Goal: Task Accomplishment & Management: Use online tool/utility

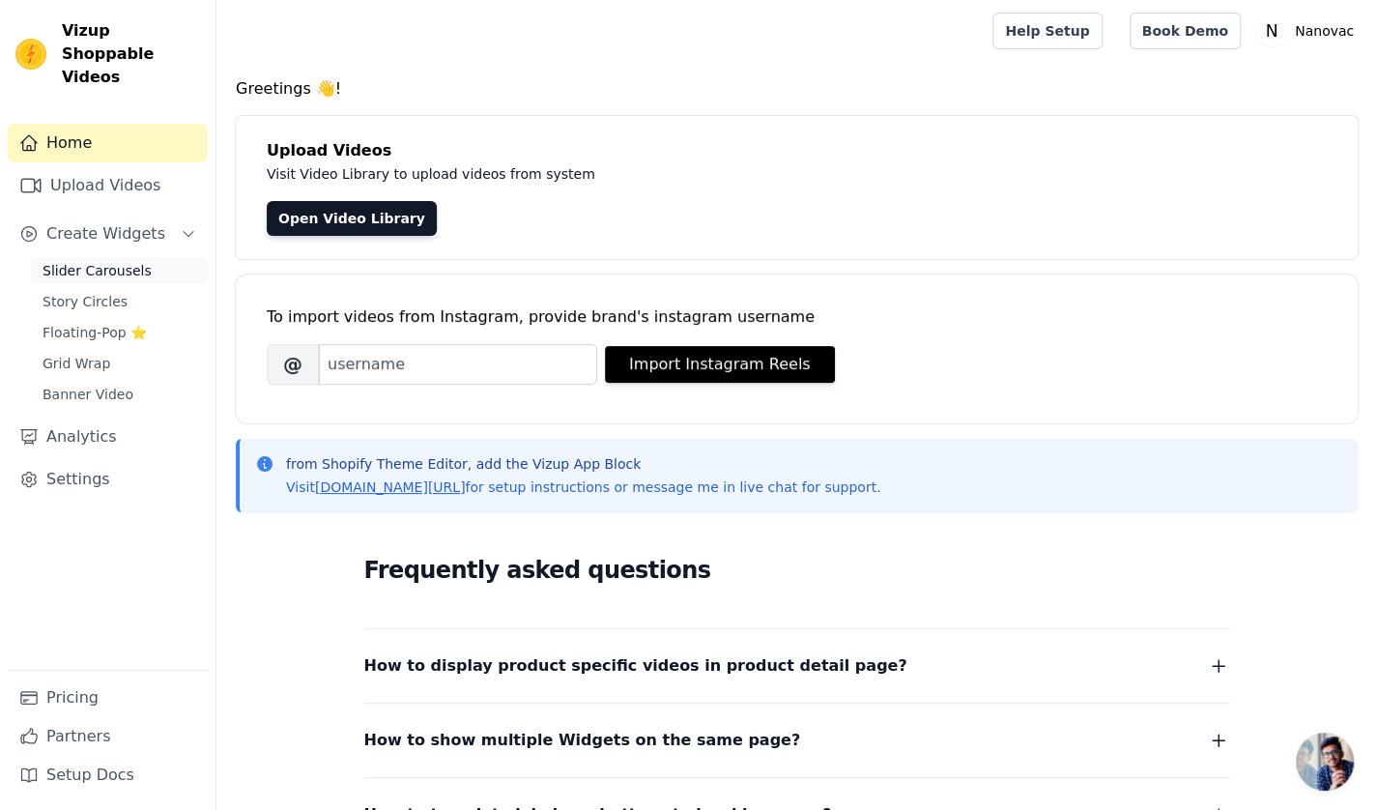
click at [112, 261] on span "Slider Carousels" at bounding box center [97, 270] width 109 height 19
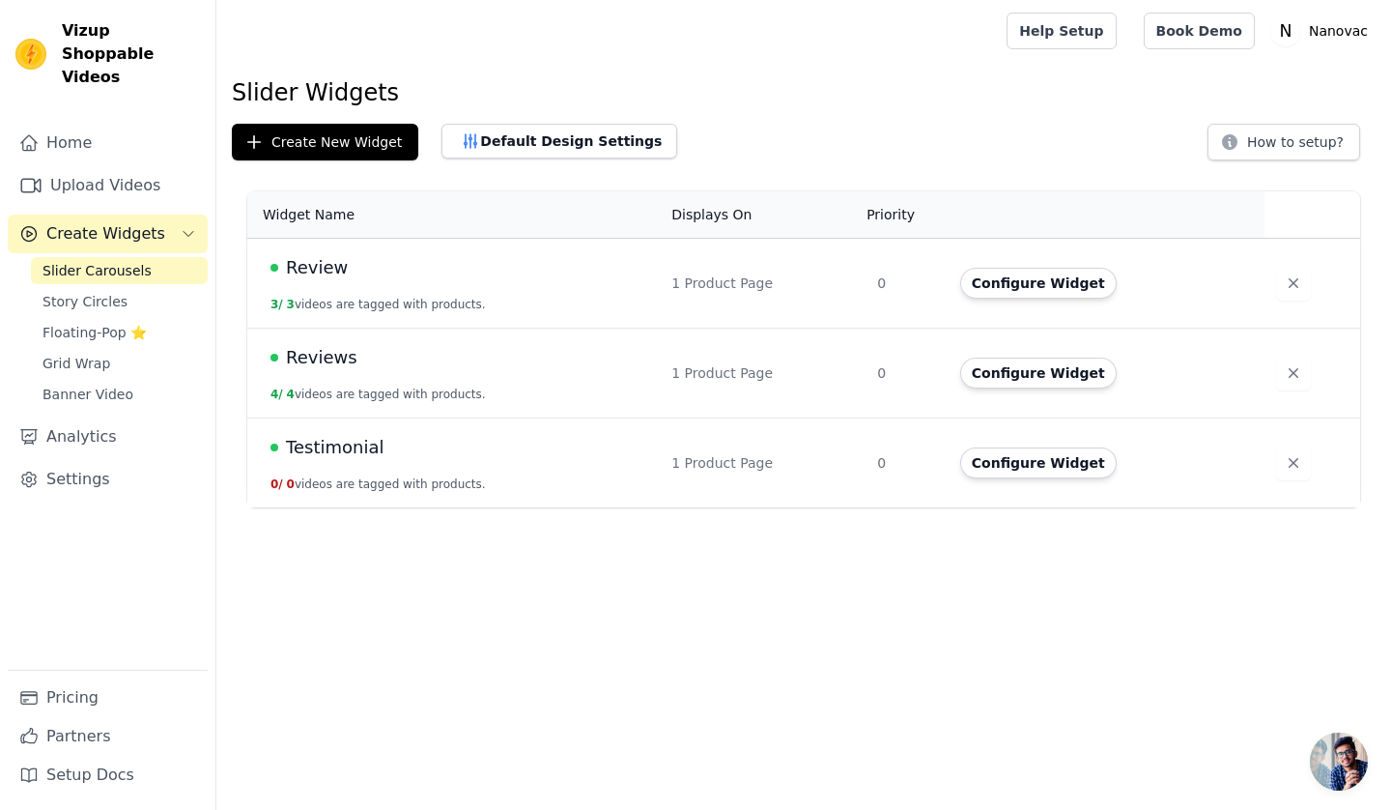
click at [385, 299] on button "3 / 3 videos are tagged with products." at bounding box center [378, 304] width 215 height 15
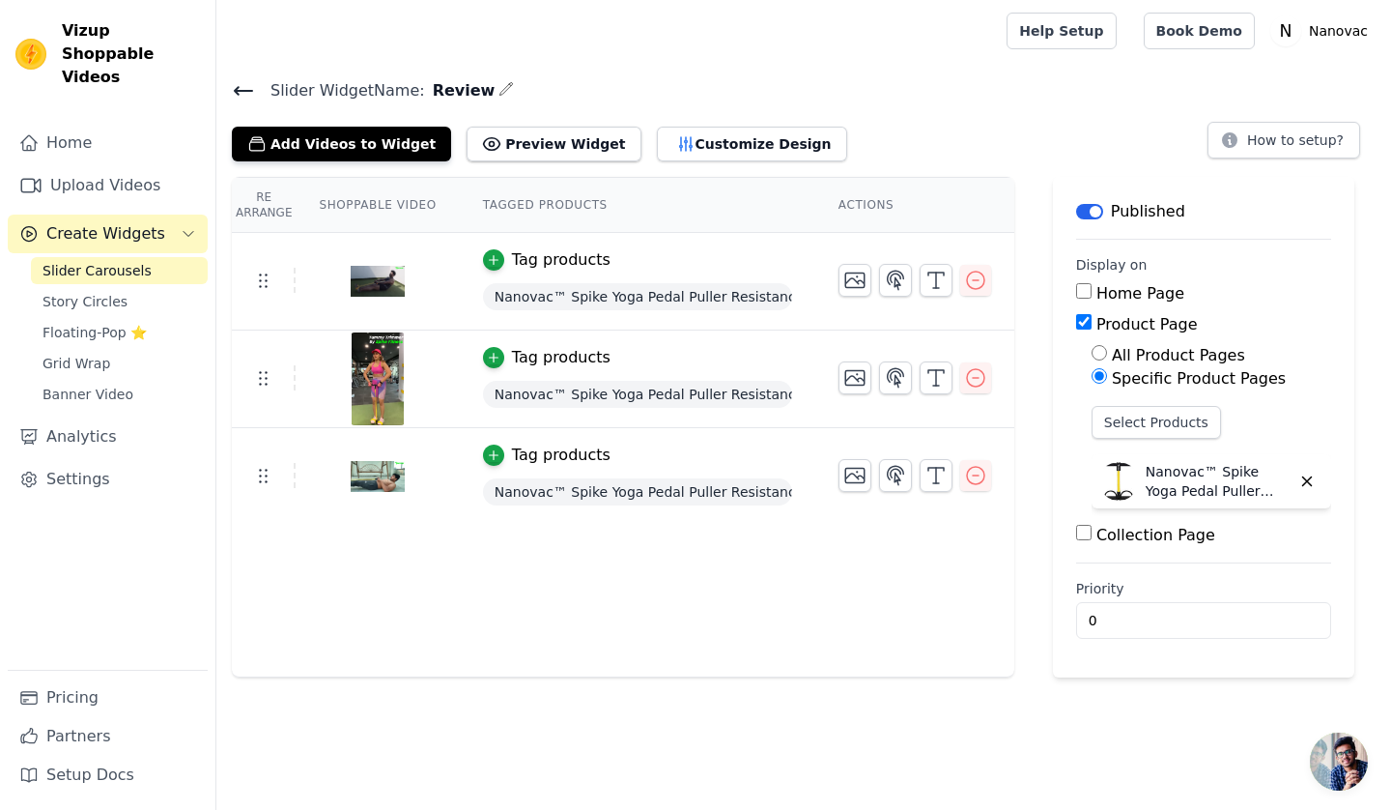
click at [238, 80] on icon at bounding box center [243, 90] width 23 height 23
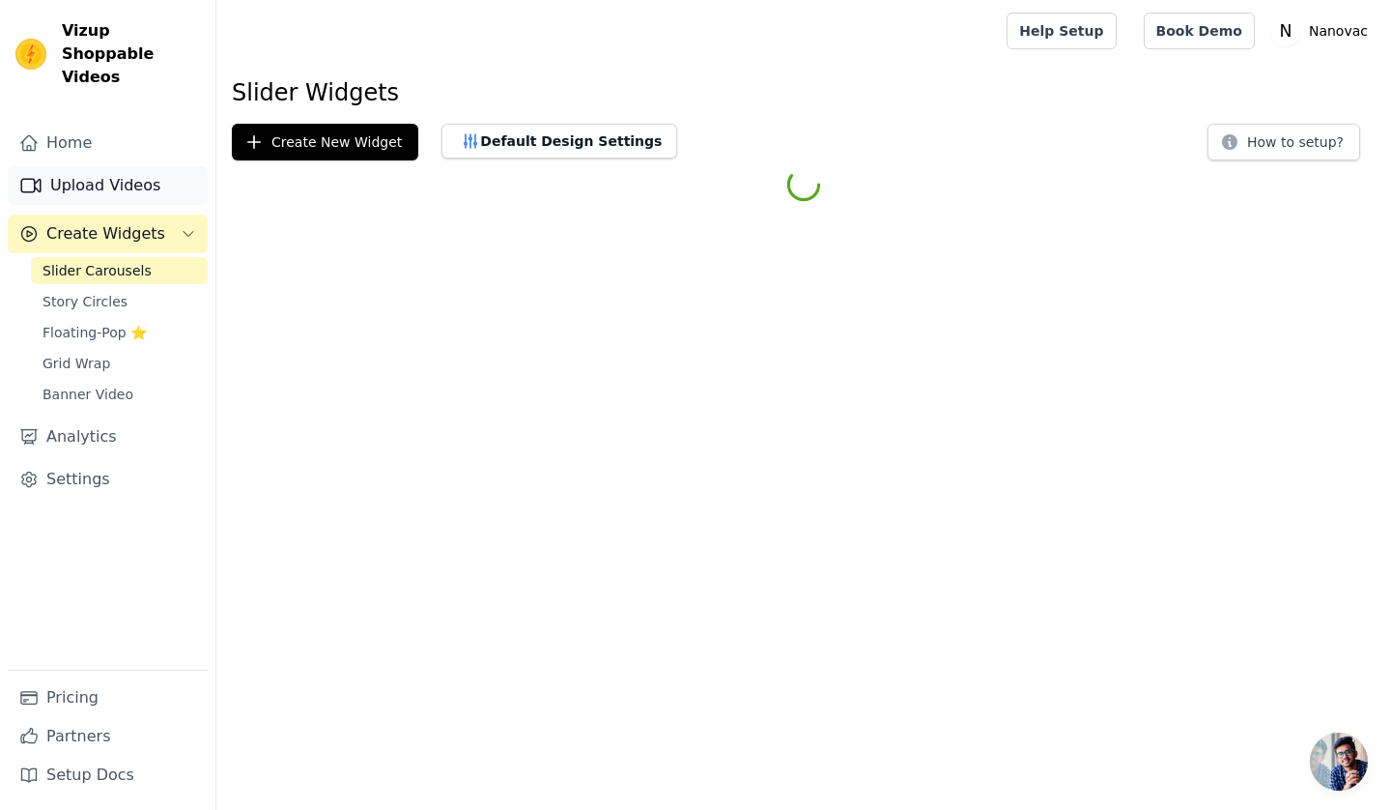
click at [149, 166] on link "Upload Videos" at bounding box center [108, 185] width 200 height 39
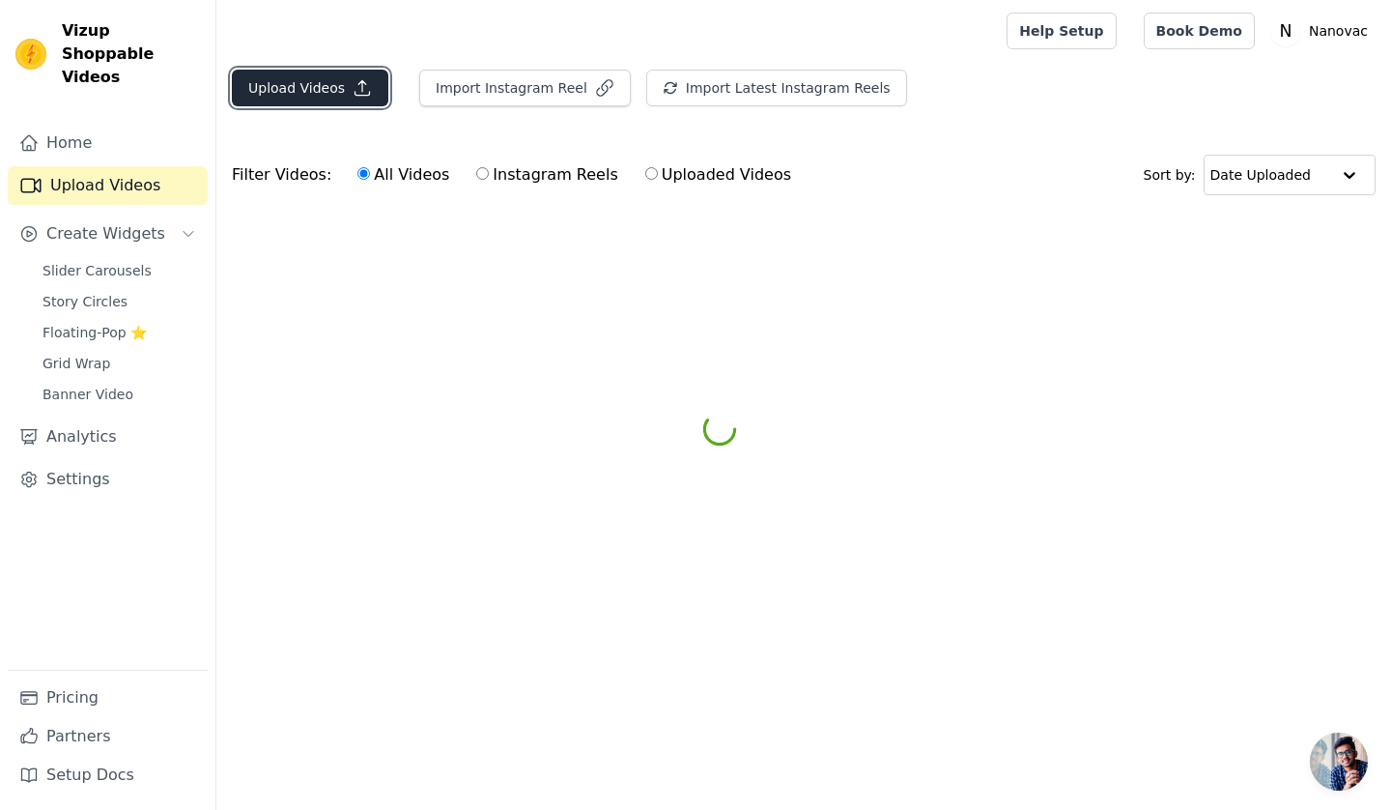
click at [334, 94] on button "Upload Videos" at bounding box center [310, 88] width 157 height 37
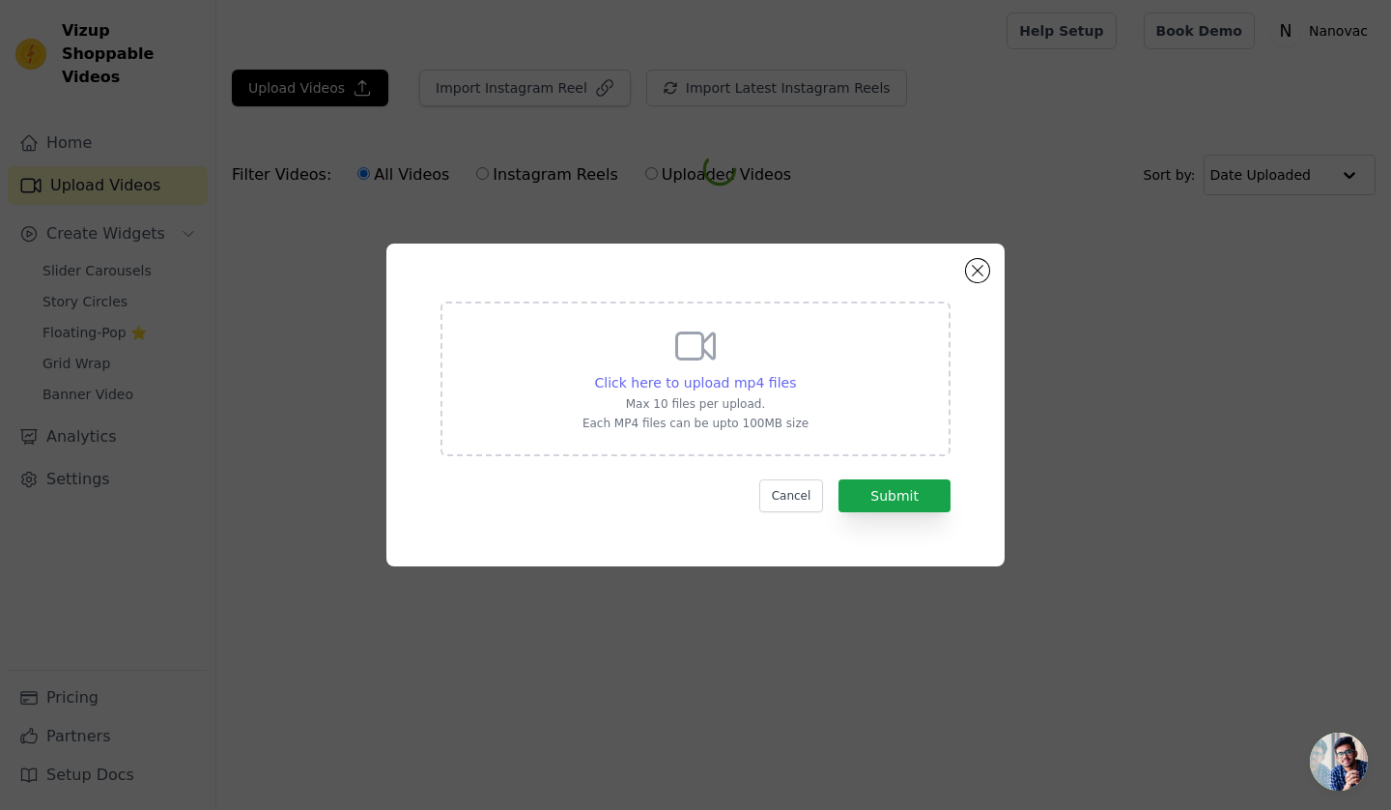
click at [730, 386] on span "Click here to upload mp4 files" at bounding box center [696, 382] width 202 height 15
click at [795, 373] on input "Click here to upload mp4 files Max 10 files per upload. Each MP4 files can be u…" at bounding box center [795, 372] width 1 height 1
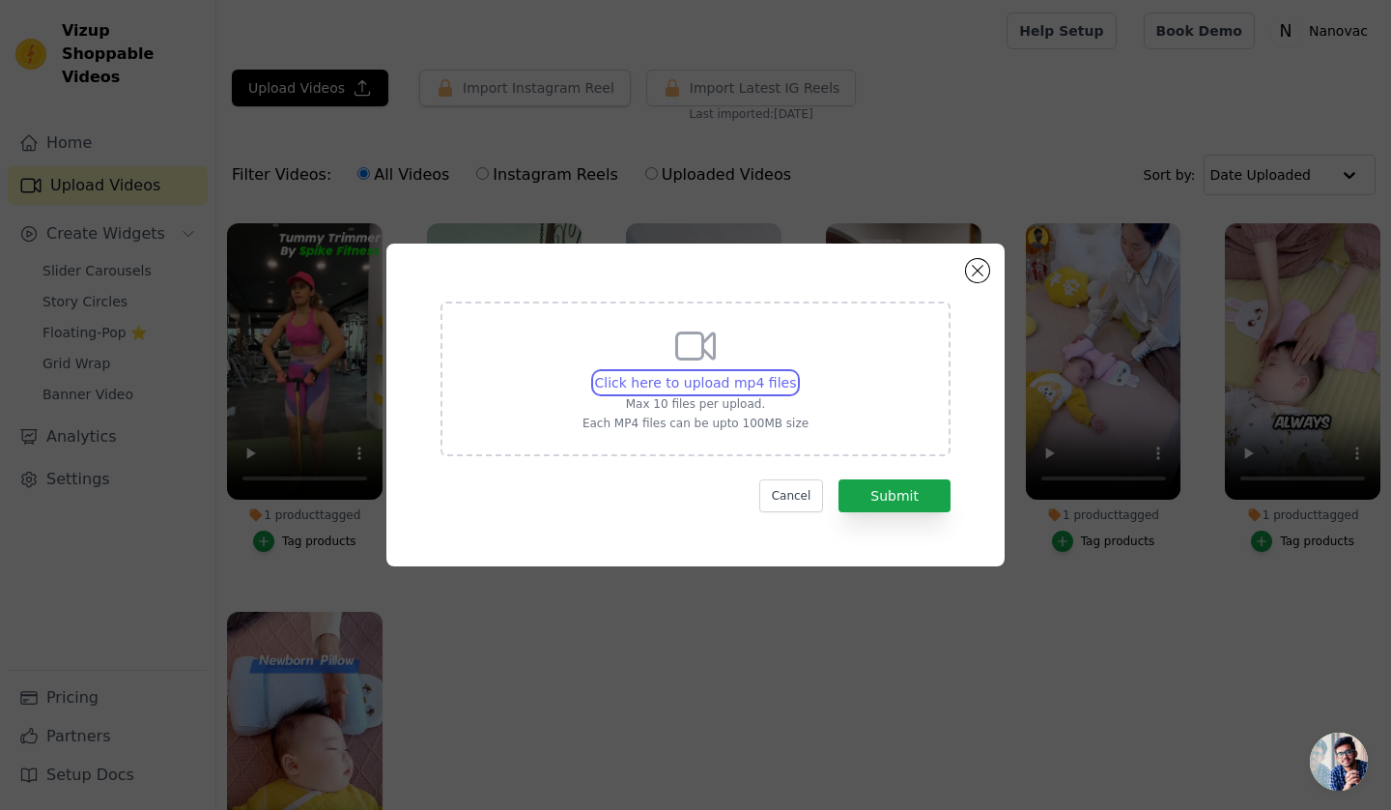
type input "C:\fakepath\Folding Metal Safety Stick 🦯.mp4"
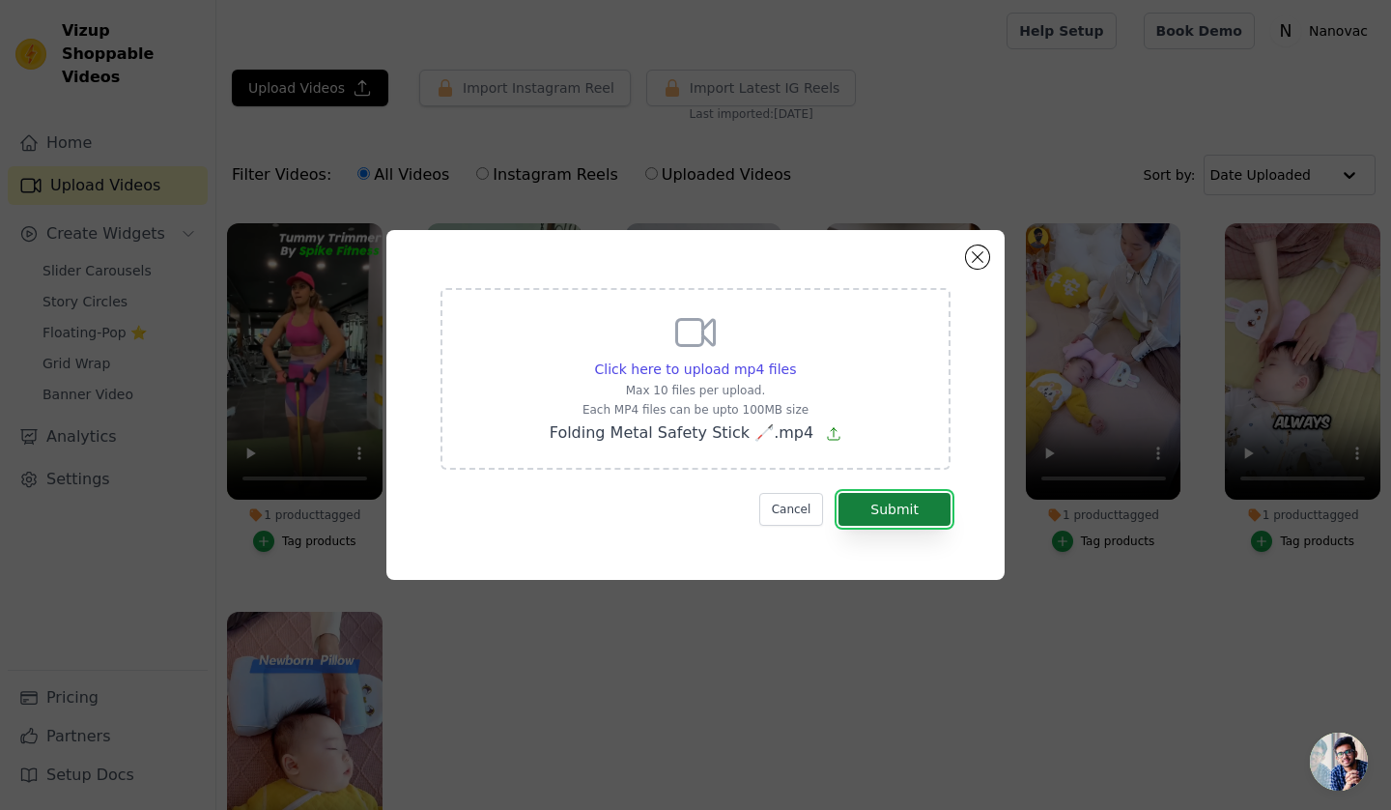
click at [904, 509] on button "Submit" at bounding box center [895, 509] width 112 height 33
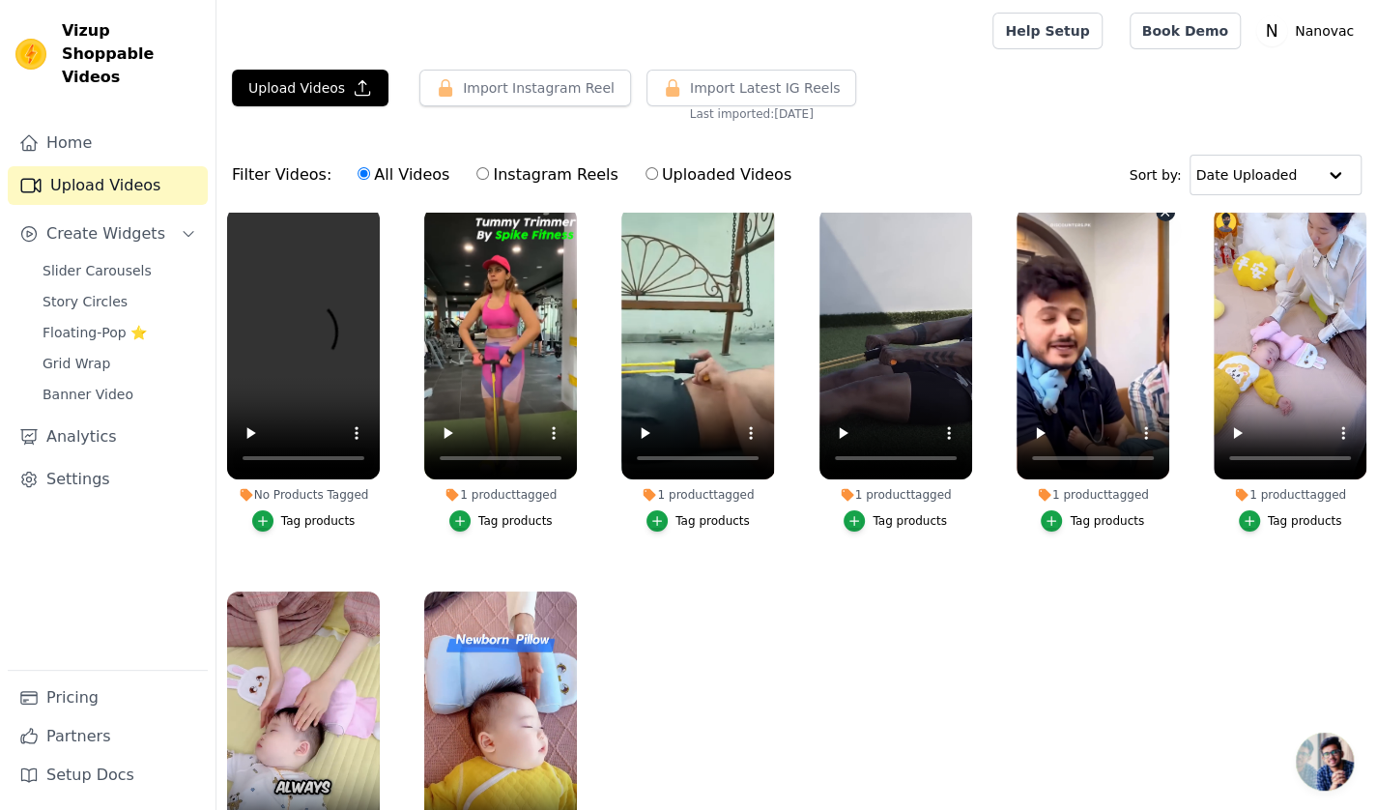
scroll to position [24, 0]
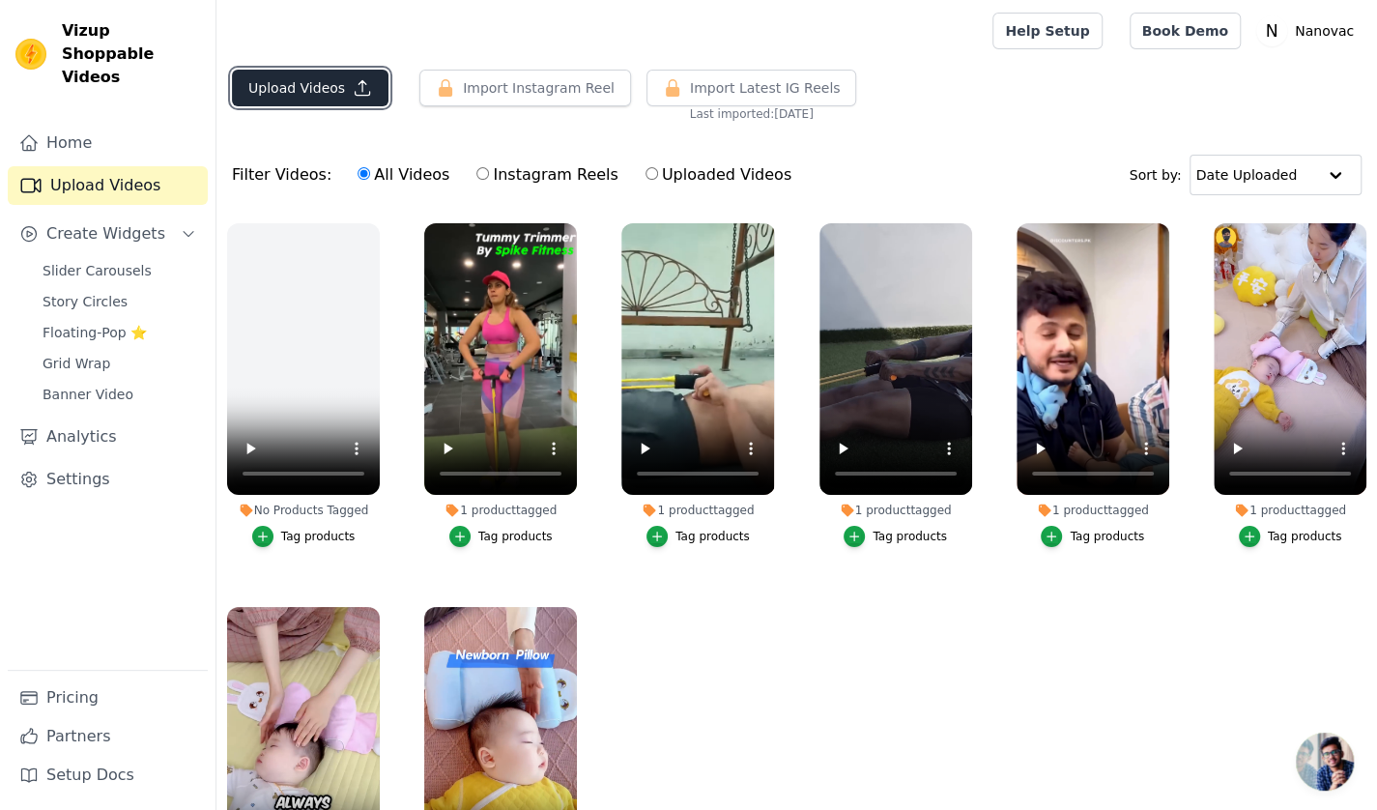
click at [336, 91] on button "Upload Videos" at bounding box center [310, 88] width 157 height 37
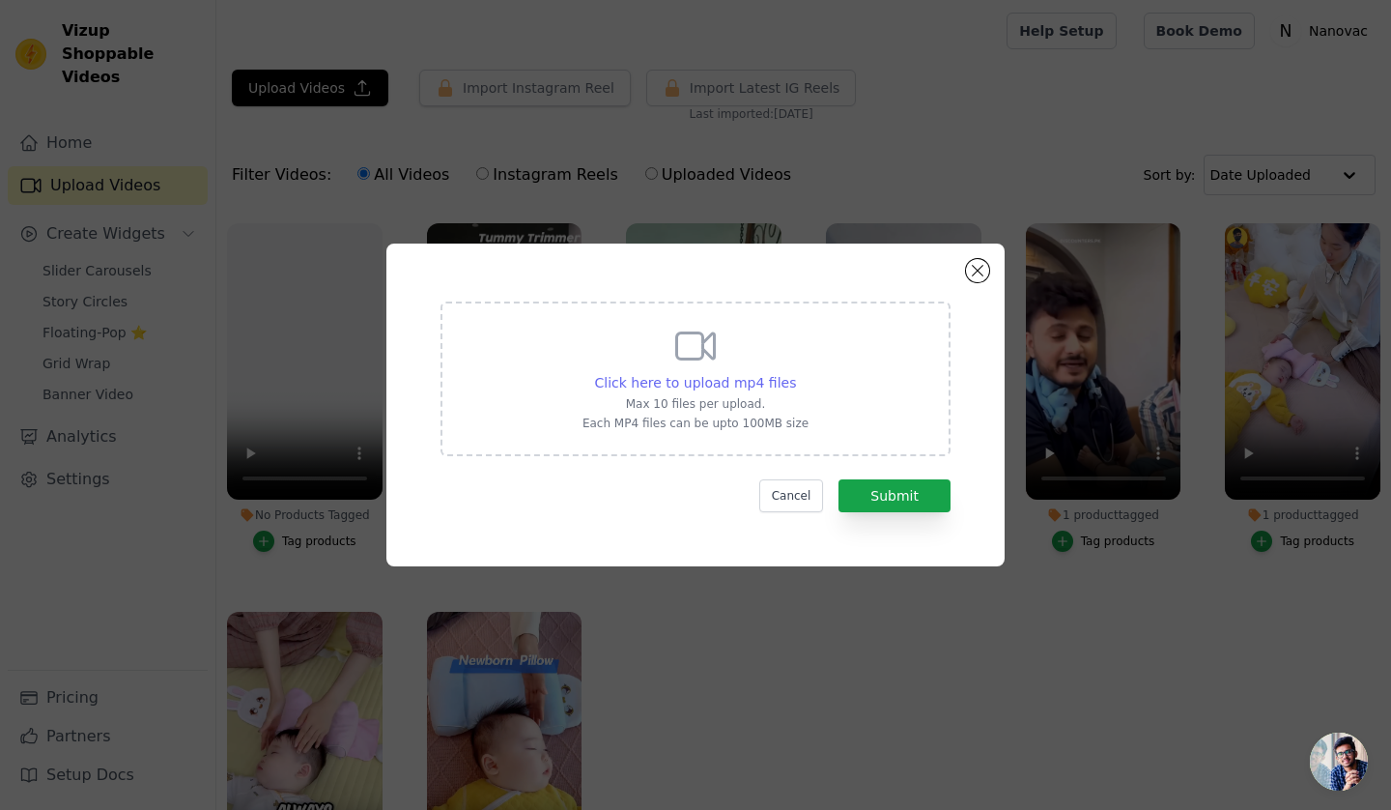
click at [738, 387] on span "Click here to upload mp4 files" at bounding box center [696, 382] width 202 height 15
click at [795, 373] on input "Click here to upload mp4 files Max 10 files per upload. Each MP4 files can be u…" at bounding box center [795, 372] width 1 height 1
type input "C:\fakepath\👉LINK_ 💬 Street Guard Extendable Self-Defense Stick #shorts.mp4"
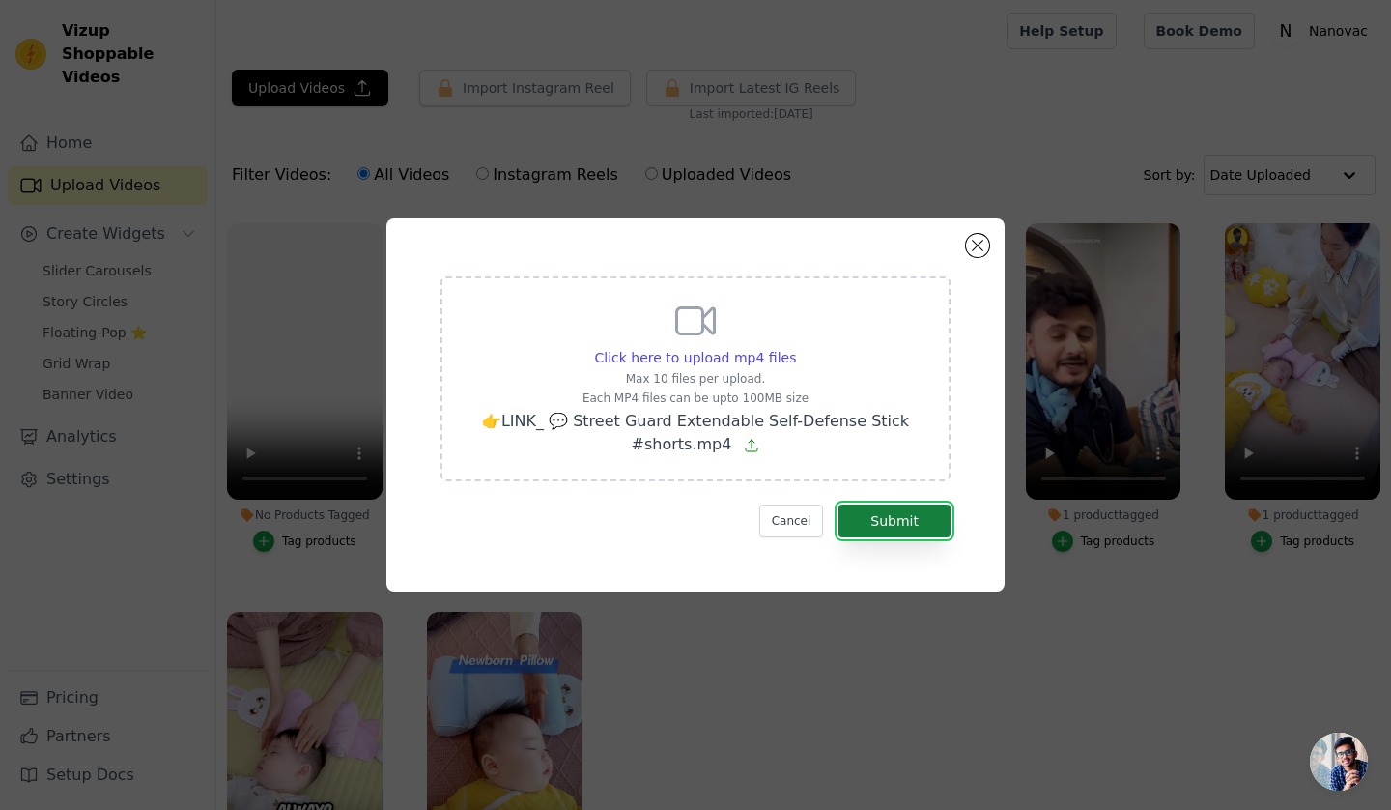
click at [873, 521] on button "Submit" at bounding box center [895, 520] width 112 height 33
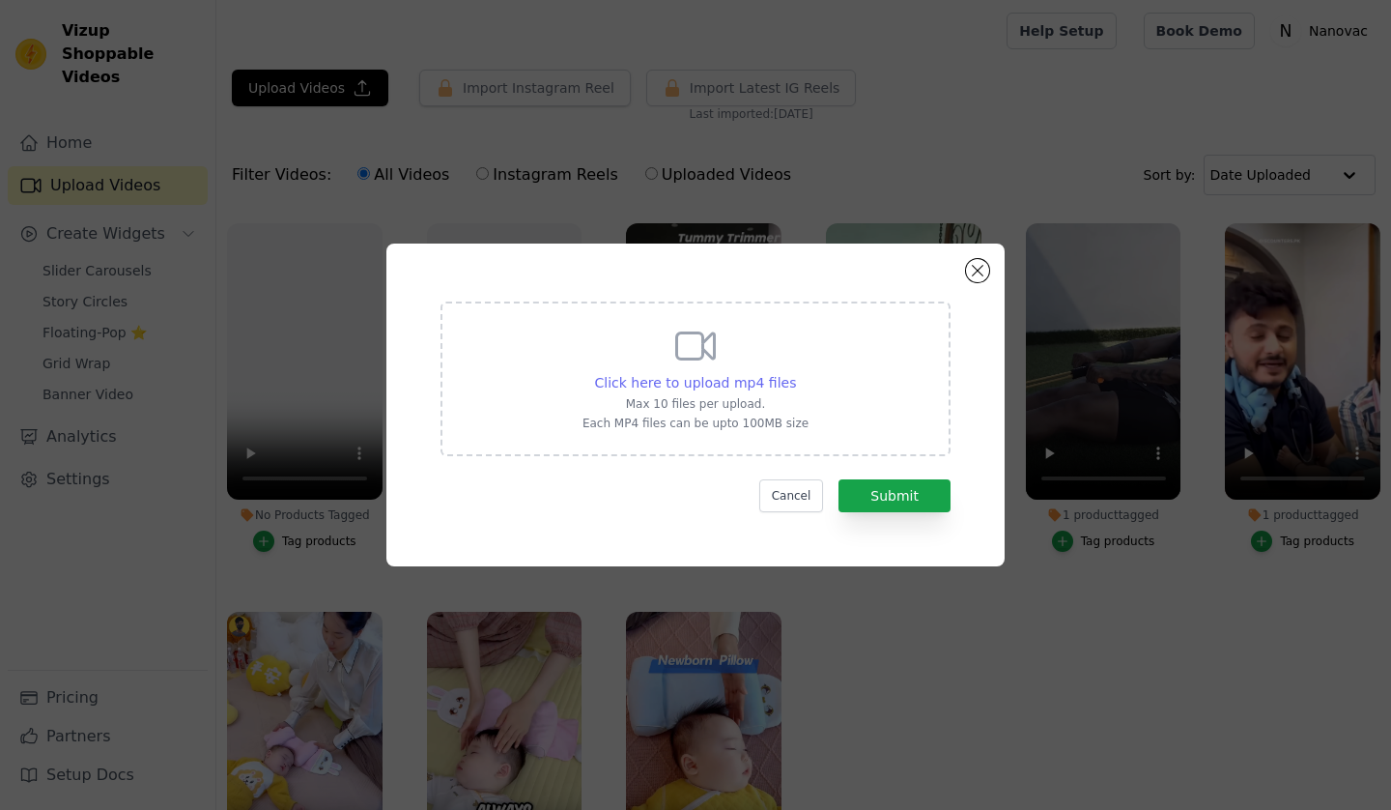
click at [716, 385] on span "Click here to upload mp4 files" at bounding box center [696, 382] width 202 height 15
click at [795, 373] on input "Click here to upload mp4 files Max 10 files per upload. Each MP4 files can be u…" at bounding box center [795, 372] width 1 height 1
type input "C:\fakepath\Telescopic stick hiking stick window breaker #hikingpoles #telescop…"
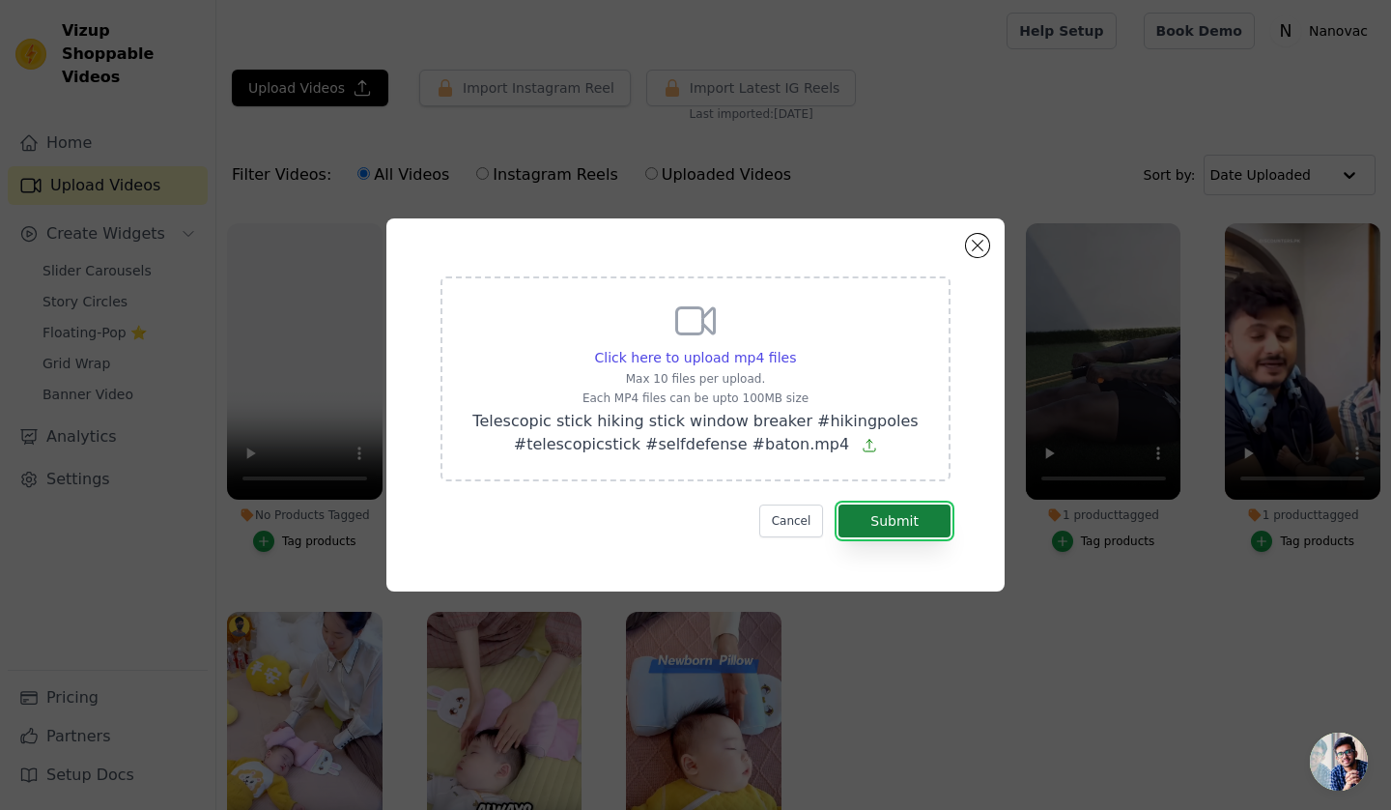
click at [884, 515] on button "Submit" at bounding box center [895, 520] width 112 height 33
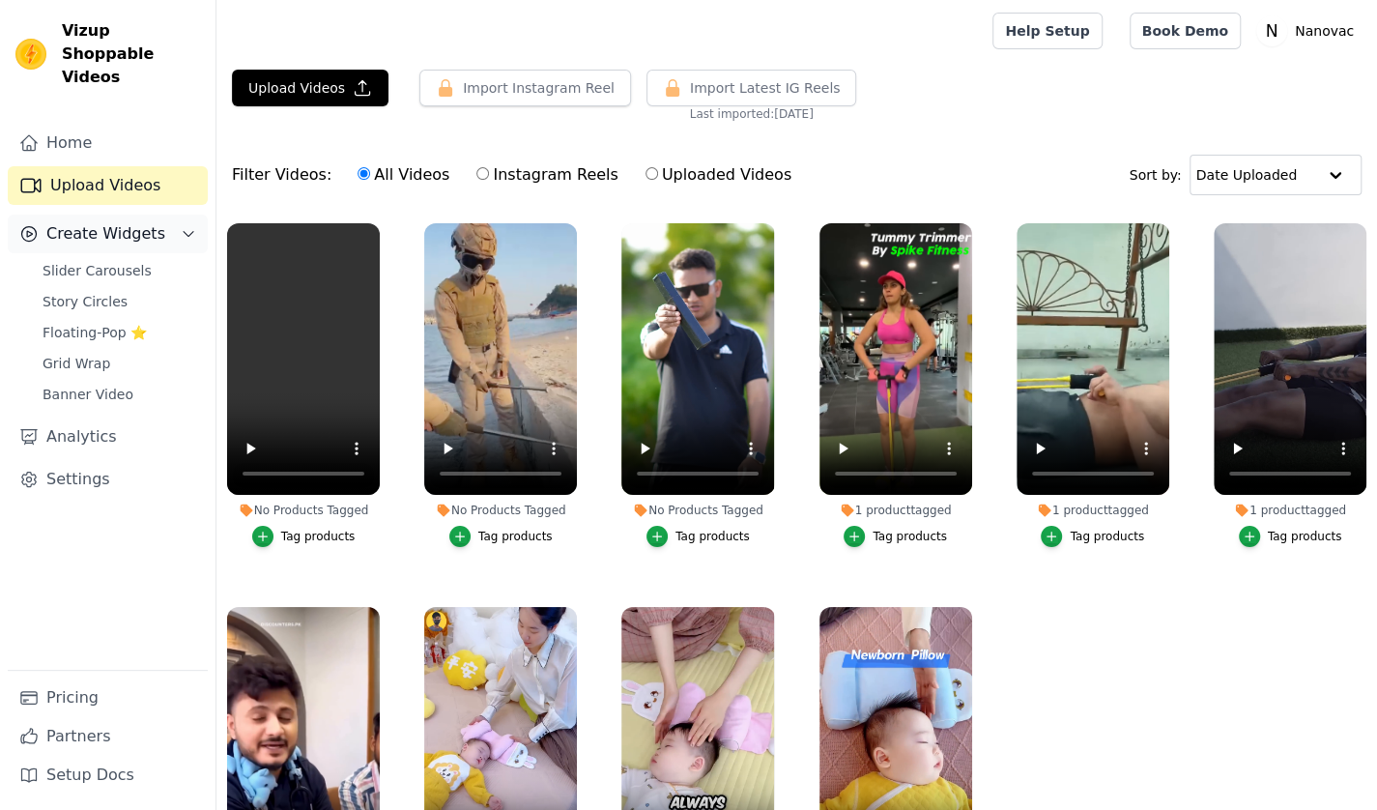
drag, startPoint x: 0, startPoint y: 0, endPoint x: 110, endPoint y: 212, distance: 238.5
click at [110, 222] on span "Create Widgets" at bounding box center [105, 233] width 119 height 23
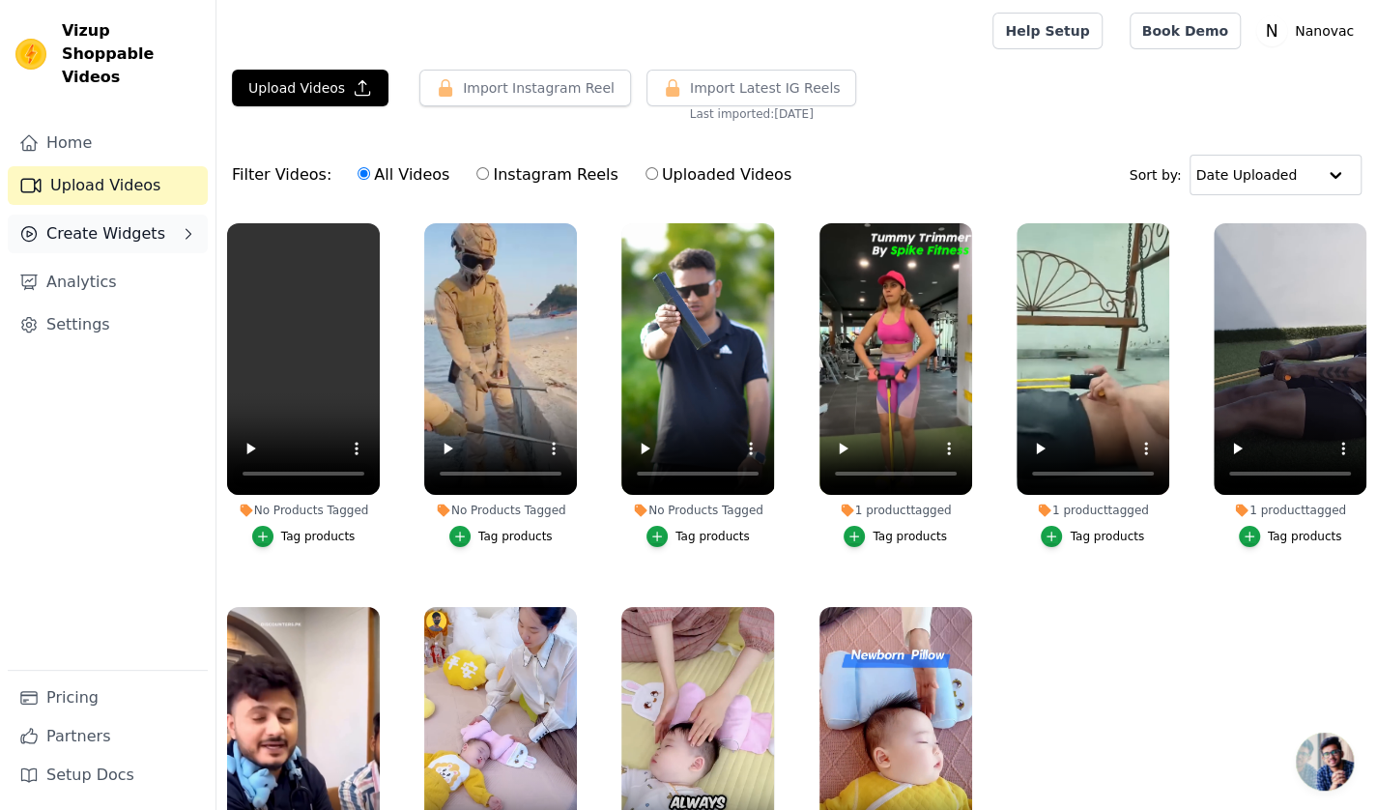
click at [110, 222] on span "Create Widgets" at bounding box center [105, 233] width 119 height 23
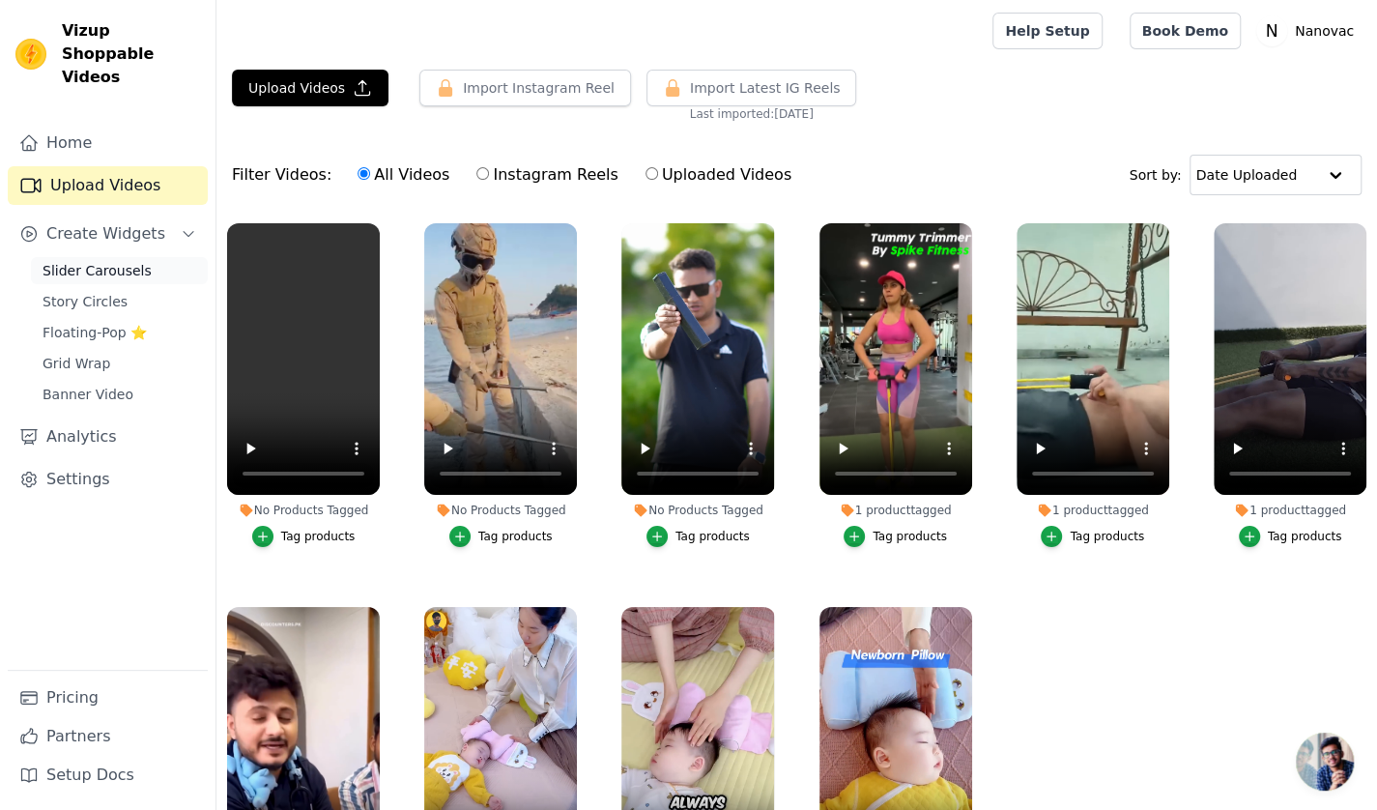
click at [95, 261] on span "Slider Carousels" at bounding box center [97, 270] width 109 height 19
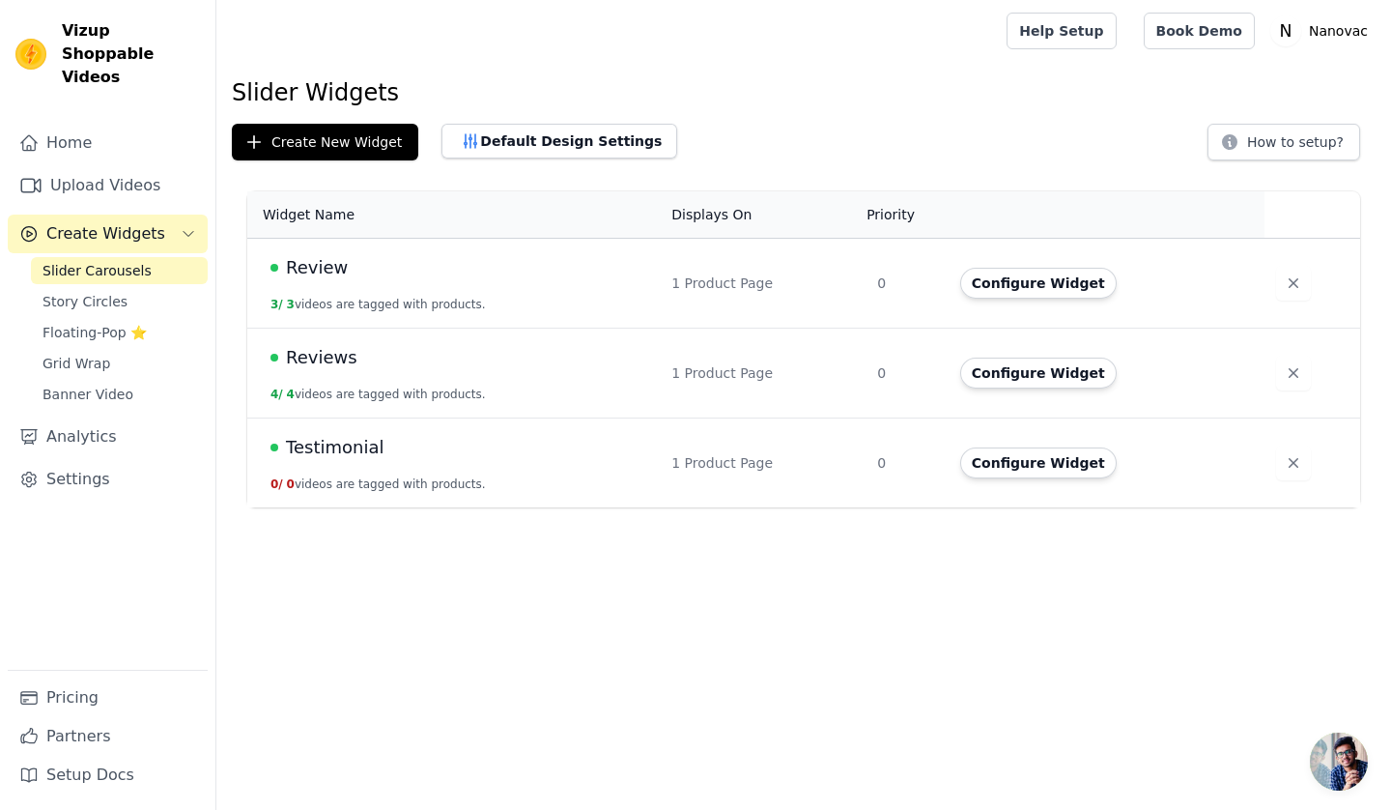
click at [514, 438] on div "Testimonial" at bounding box center [460, 447] width 378 height 27
click at [349, 448] on span "Testimonial" at bounding box center [335, 447] width 98 height 27
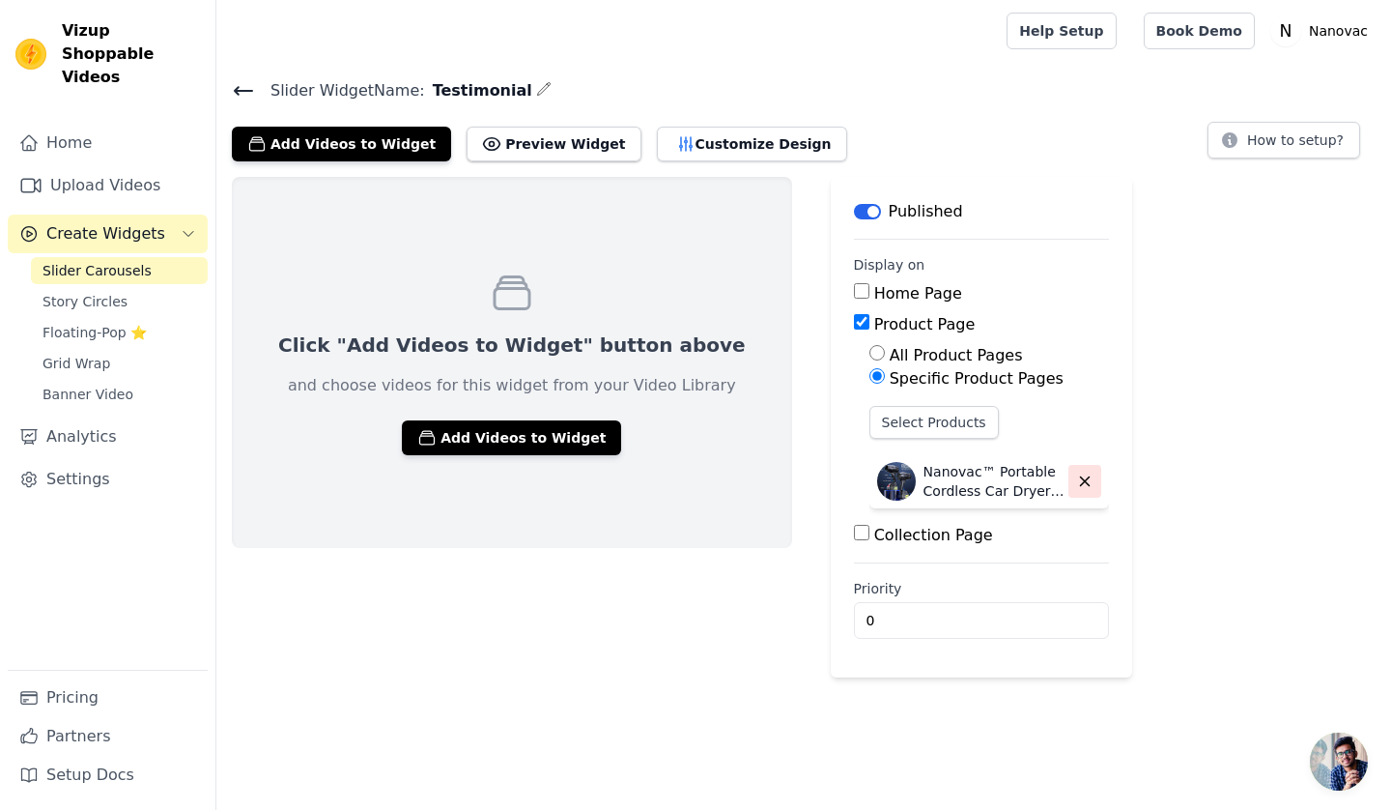
click at [1076, 478] on icon "button" at bounding box center [1084, 480] width 17 height 17
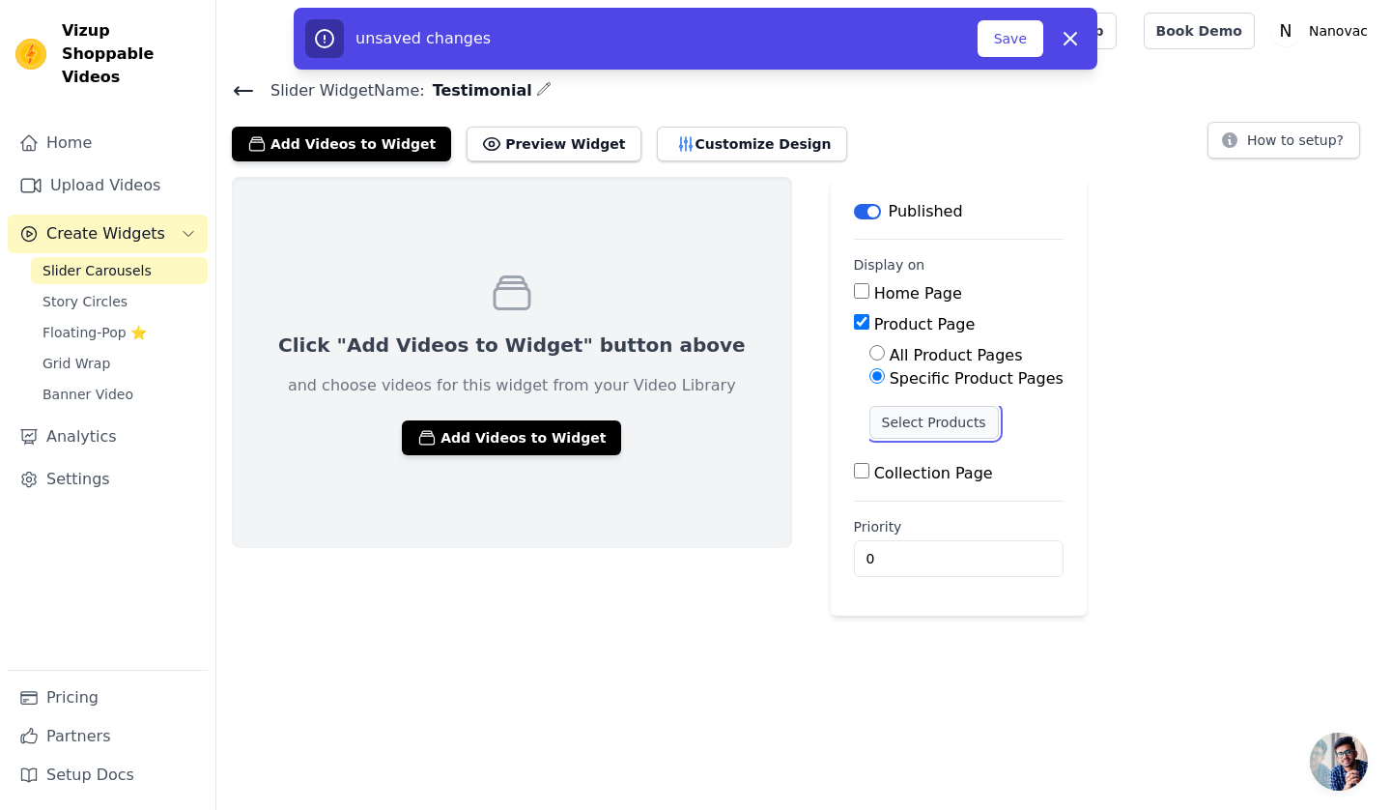
click at [870, 419] on button "Select Products" at bounding box center [934, 422] width 129 height 33
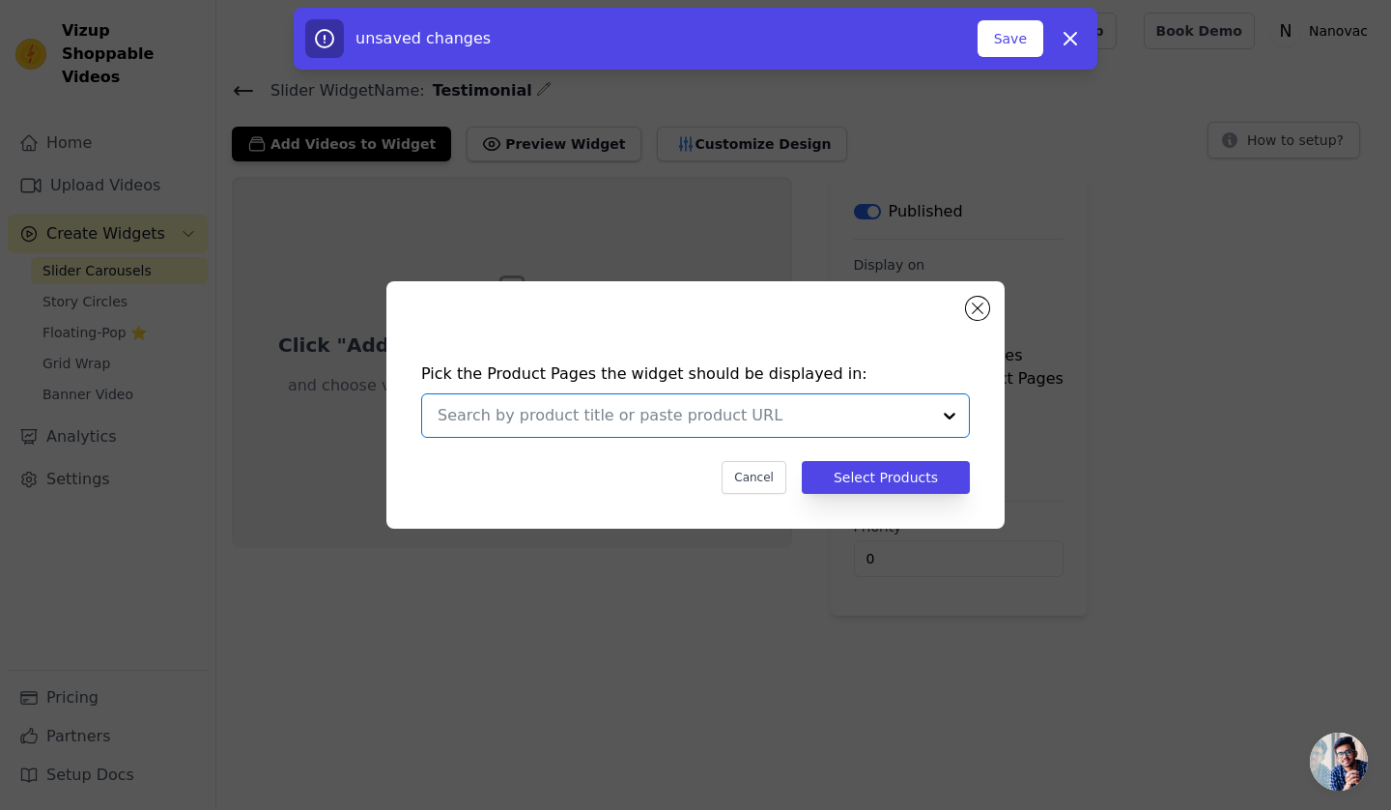
click at [817, 423] on input "text" at bounding box center [684, 415] width 493 height 23
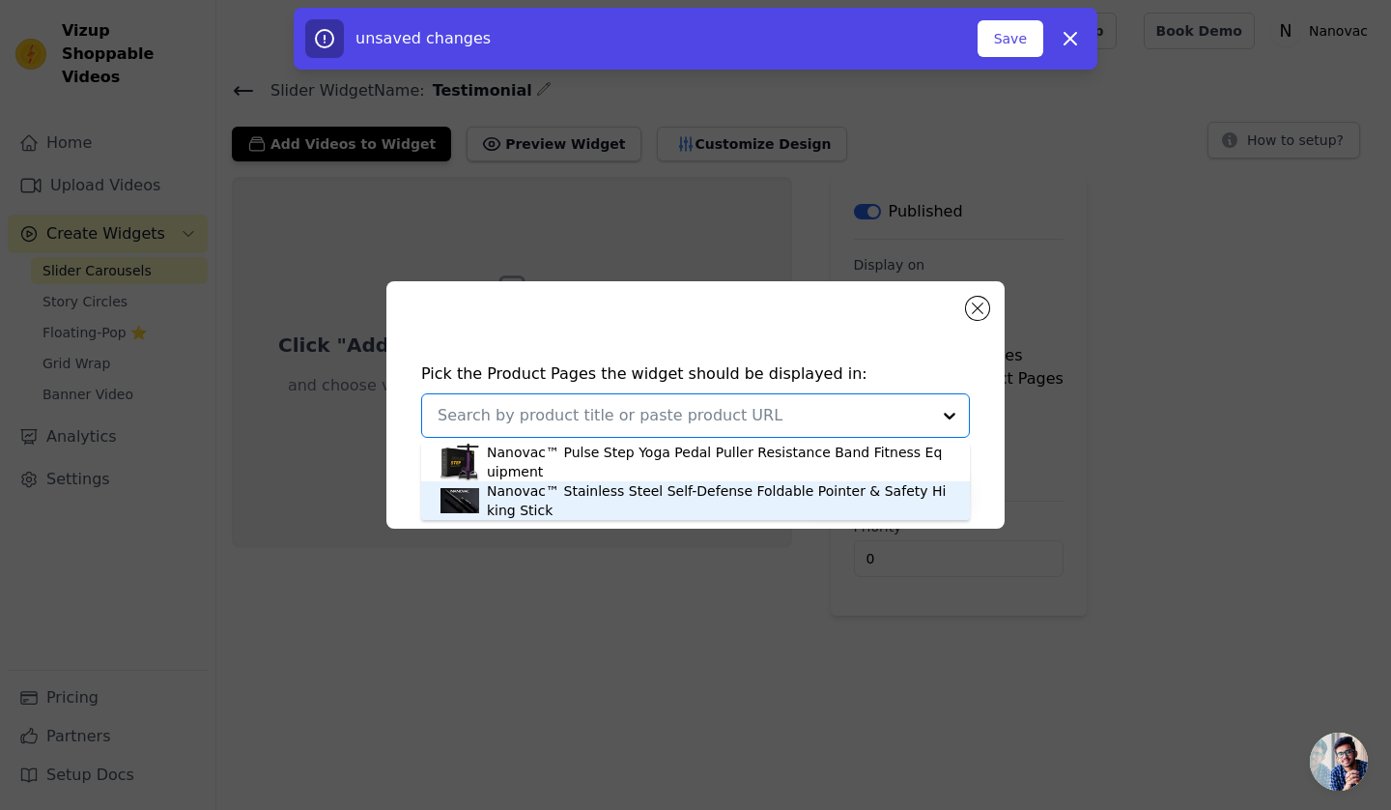
click at [706, 501] on div "Nanovac™ Stainless Steel Self-Defense Foldable Pointer & Safety Hiking Stick" at bounding box center [719, 500] width 464 height 39
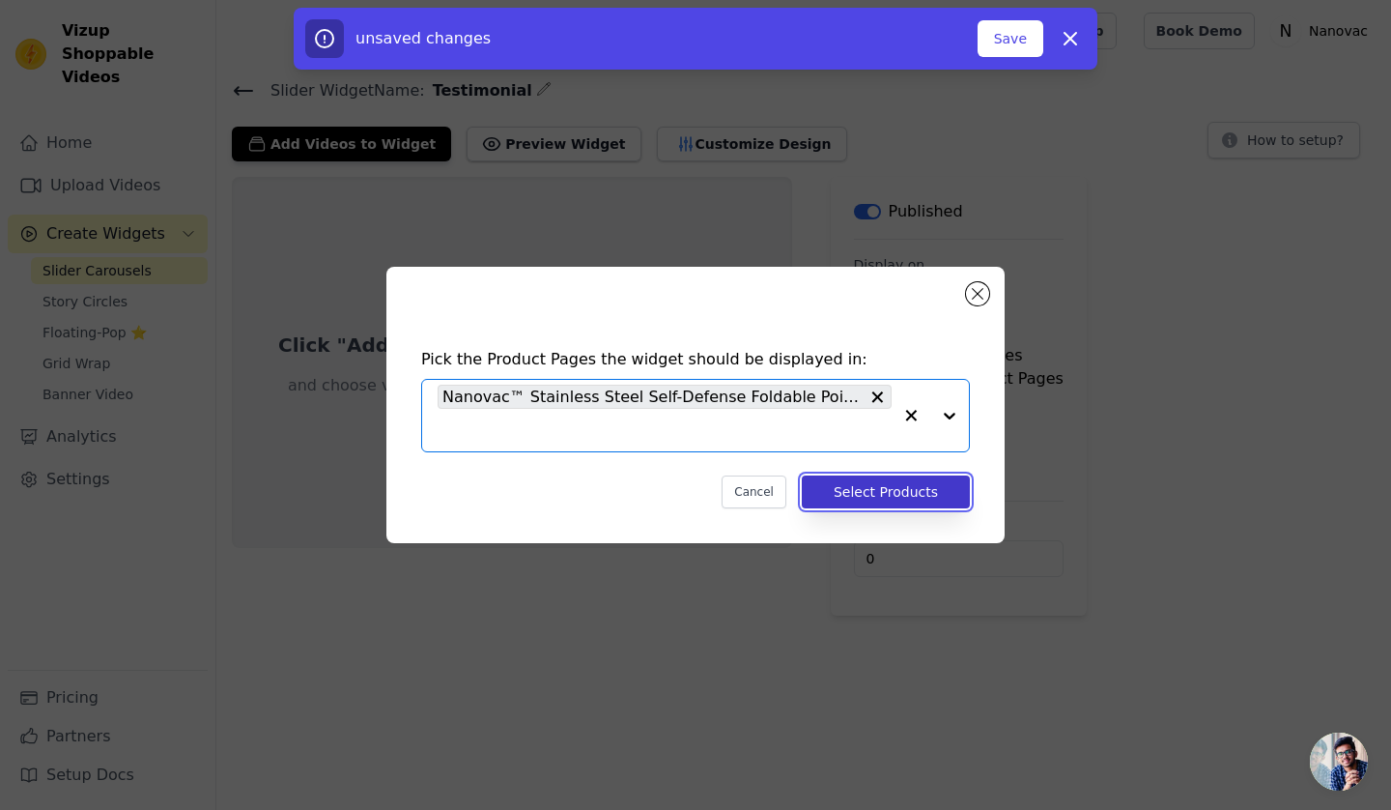
click at [902, 494] on button "Select Products" at bounding box center [886, 491] width 168 height 33
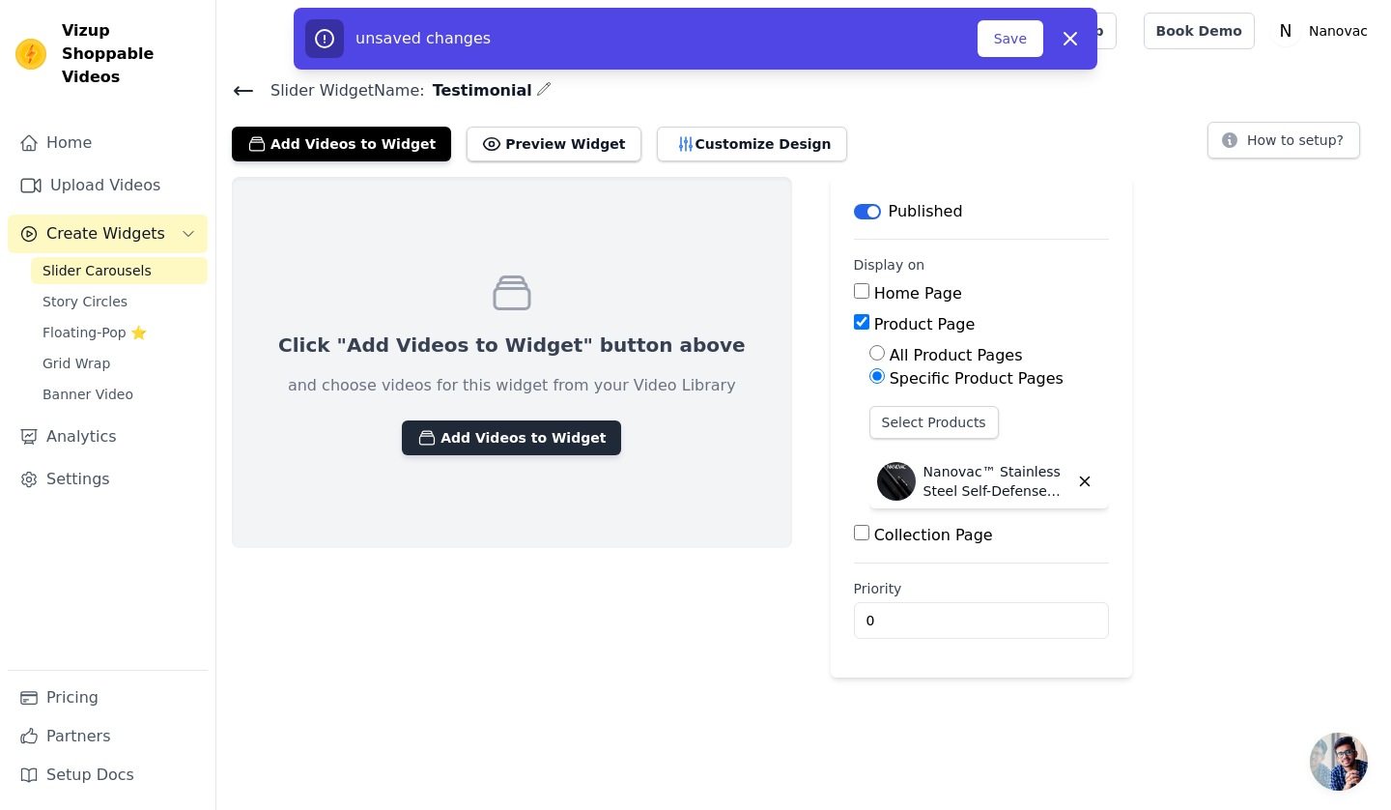
click at [498, 435] on button "Add Videos to Widget" at bounding box center [511, 437] width 219 height 35
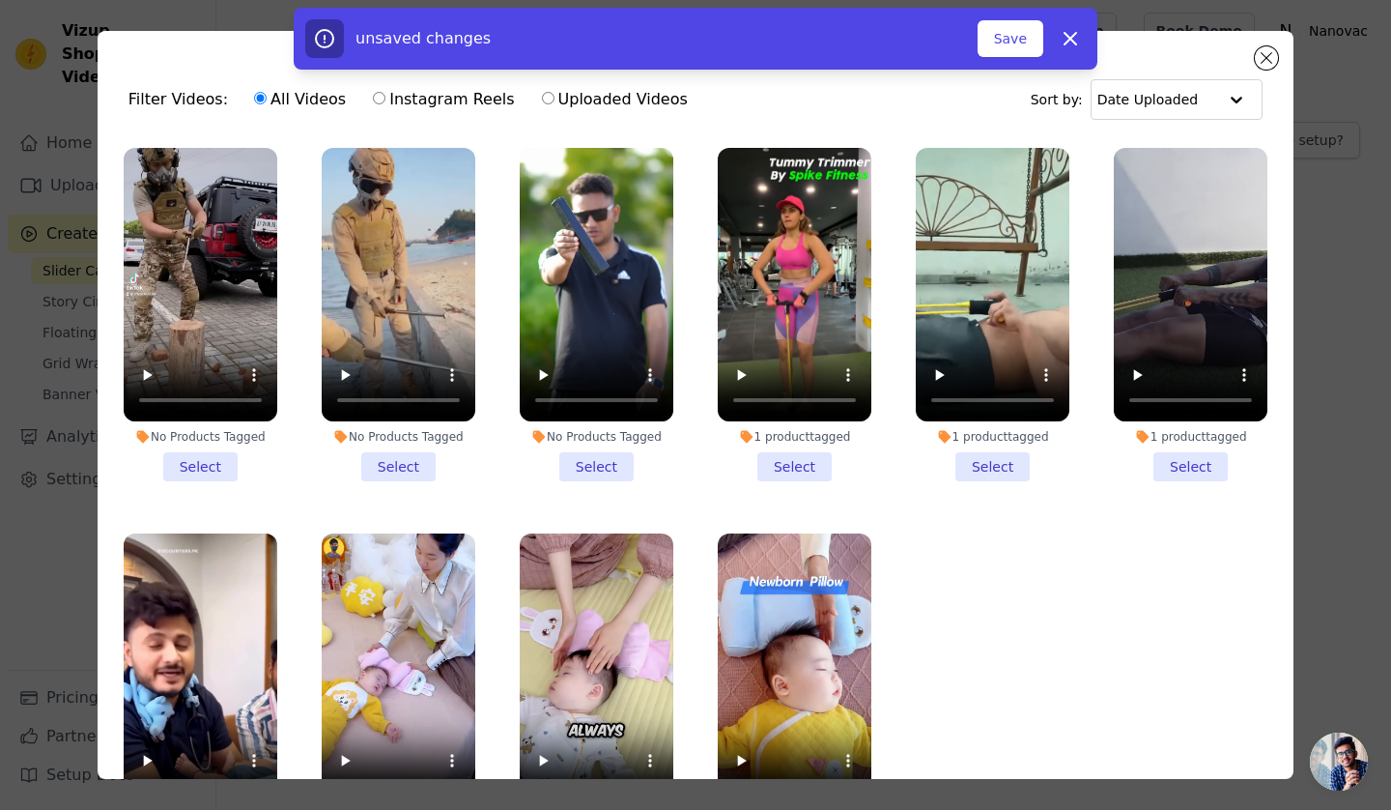
click at [607, 453] on li "No Products Tagged Select" at bounding box center [597, 314] width 154 height 333
click at [0, 0] on input "No Products Tagged Select" at bounding box center [0, 0] width 0 height 0
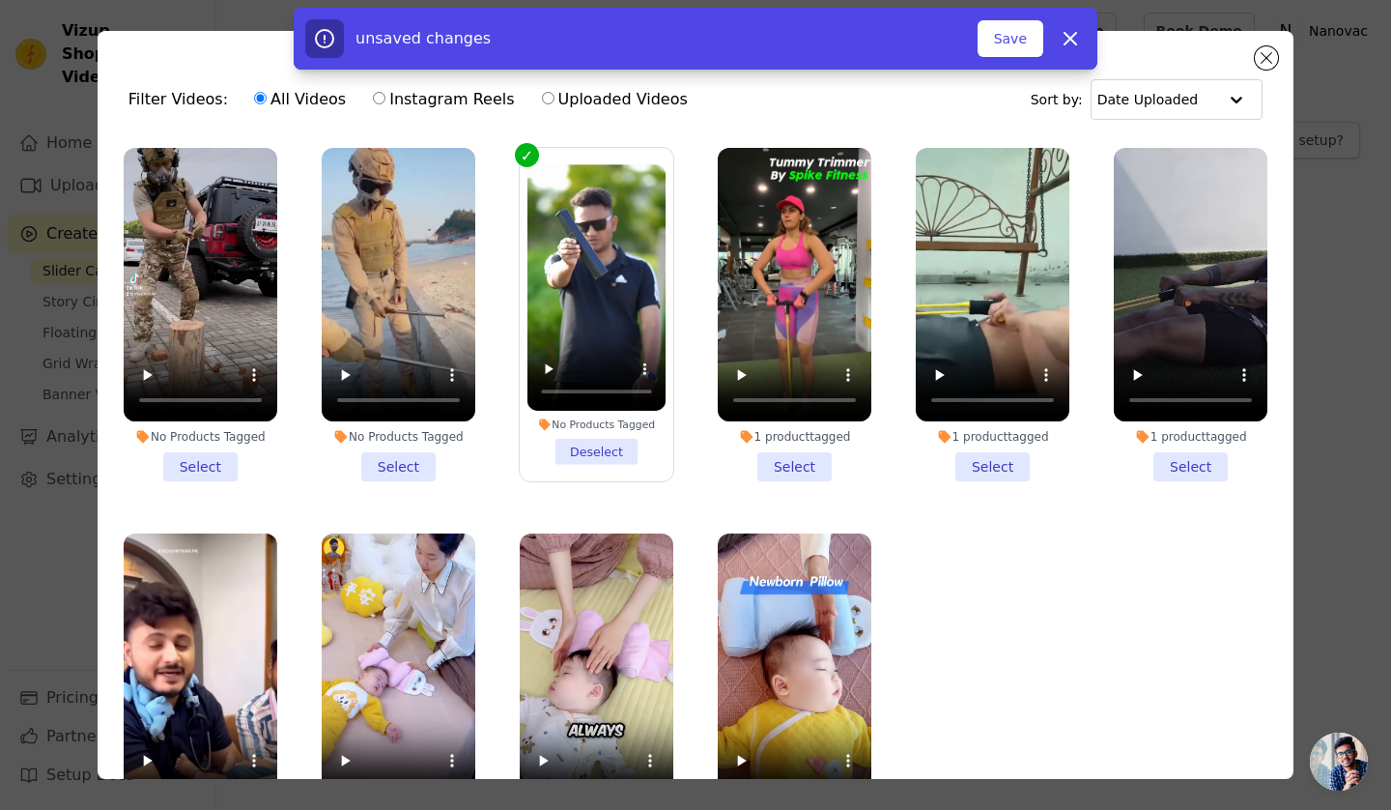
click at [388, 457] on li "No Products Tagged Select" at bounding box center [399, 314] width 154 height 333
click at [0, 0] on input "No Products Tagged Select" at bounding box center [0, 0] width 0 height 0
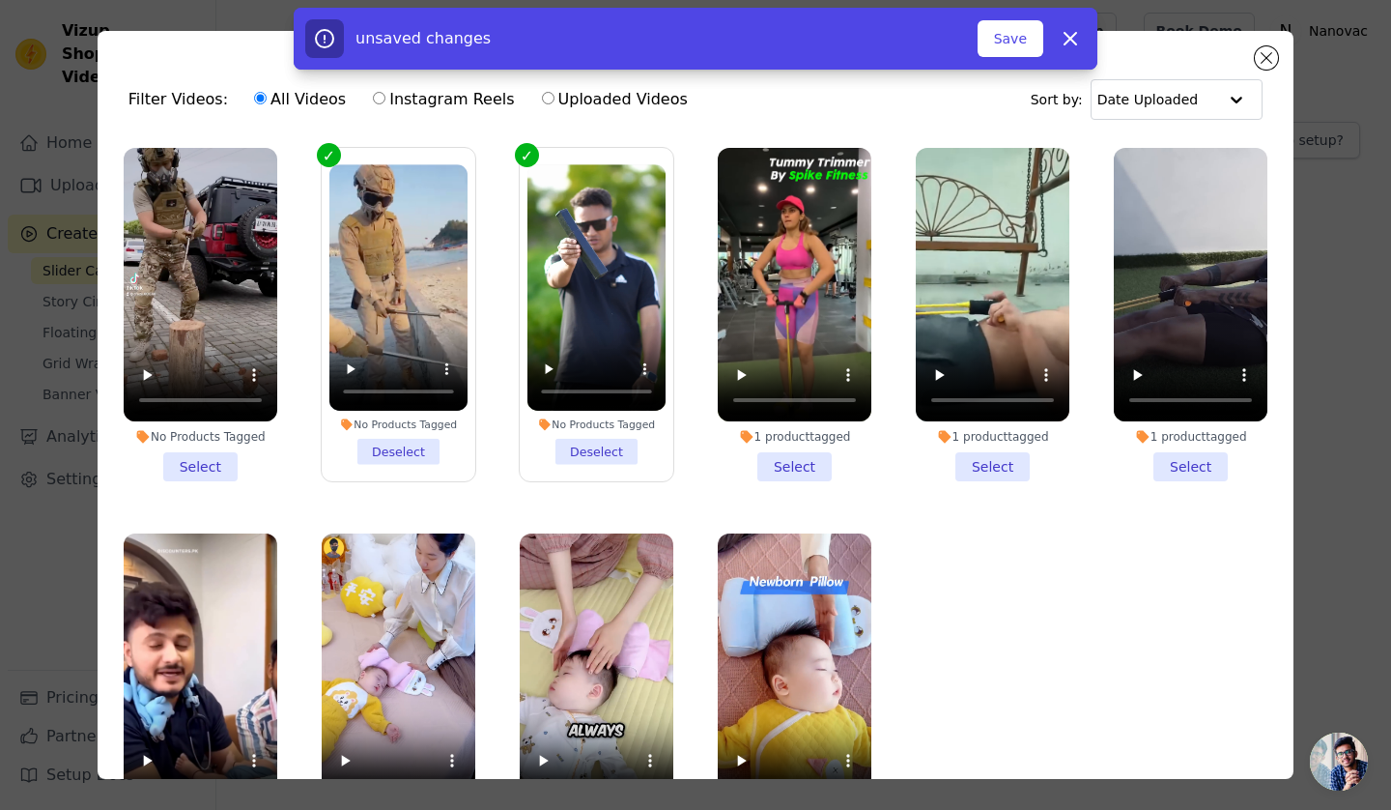
click at [221, 456] on li "No Products Tagged Select" at bounding box center [201, 314] width 154 height 333
click at [0, 0] on input "No Products Tagged Select" at bounding box center [0, 0] width 0 height 0
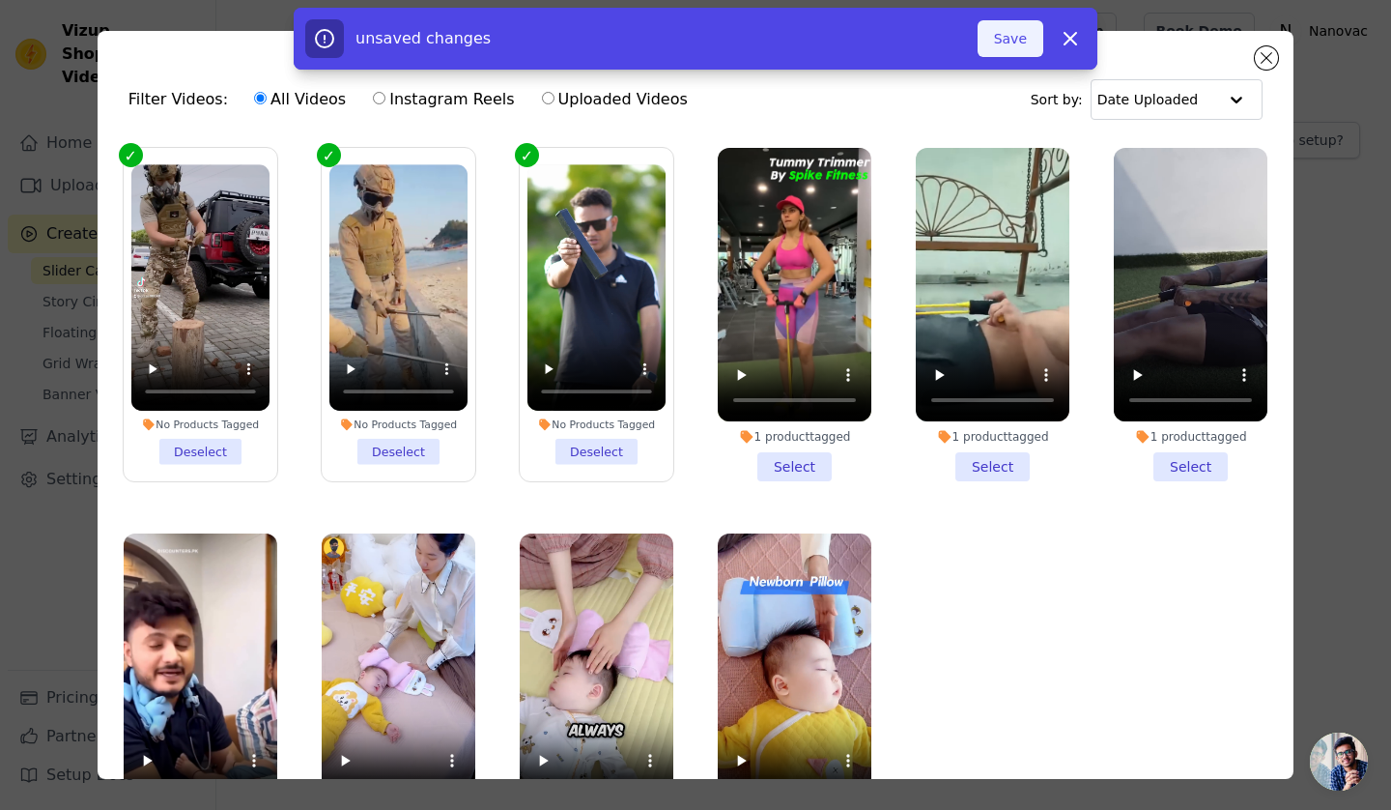
click at [999, 43] on button "Save" at bounding box center [1011, 38] width 66 height 37
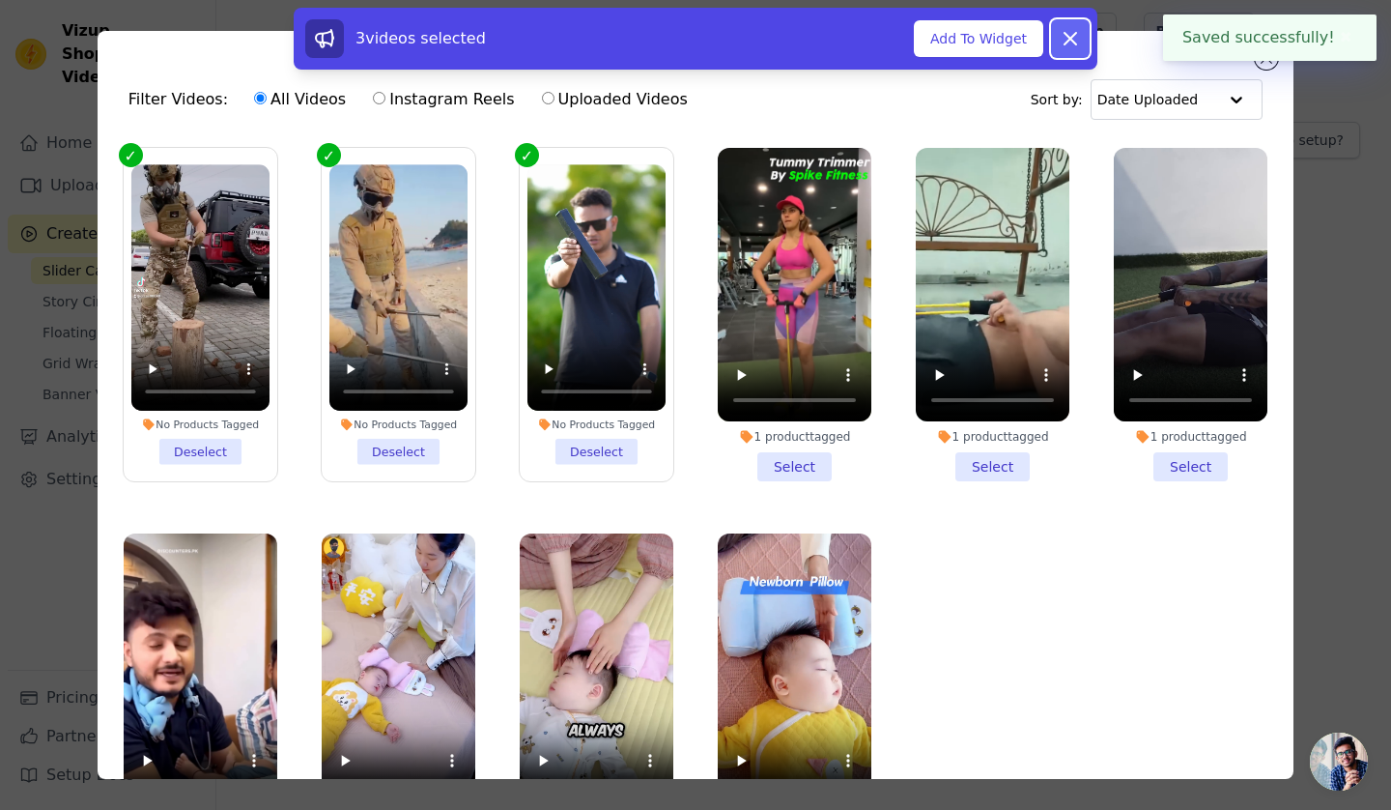
click at [1088, 37] on button "Dismiss" at bounding box center [1070, 38] width 39 height 39
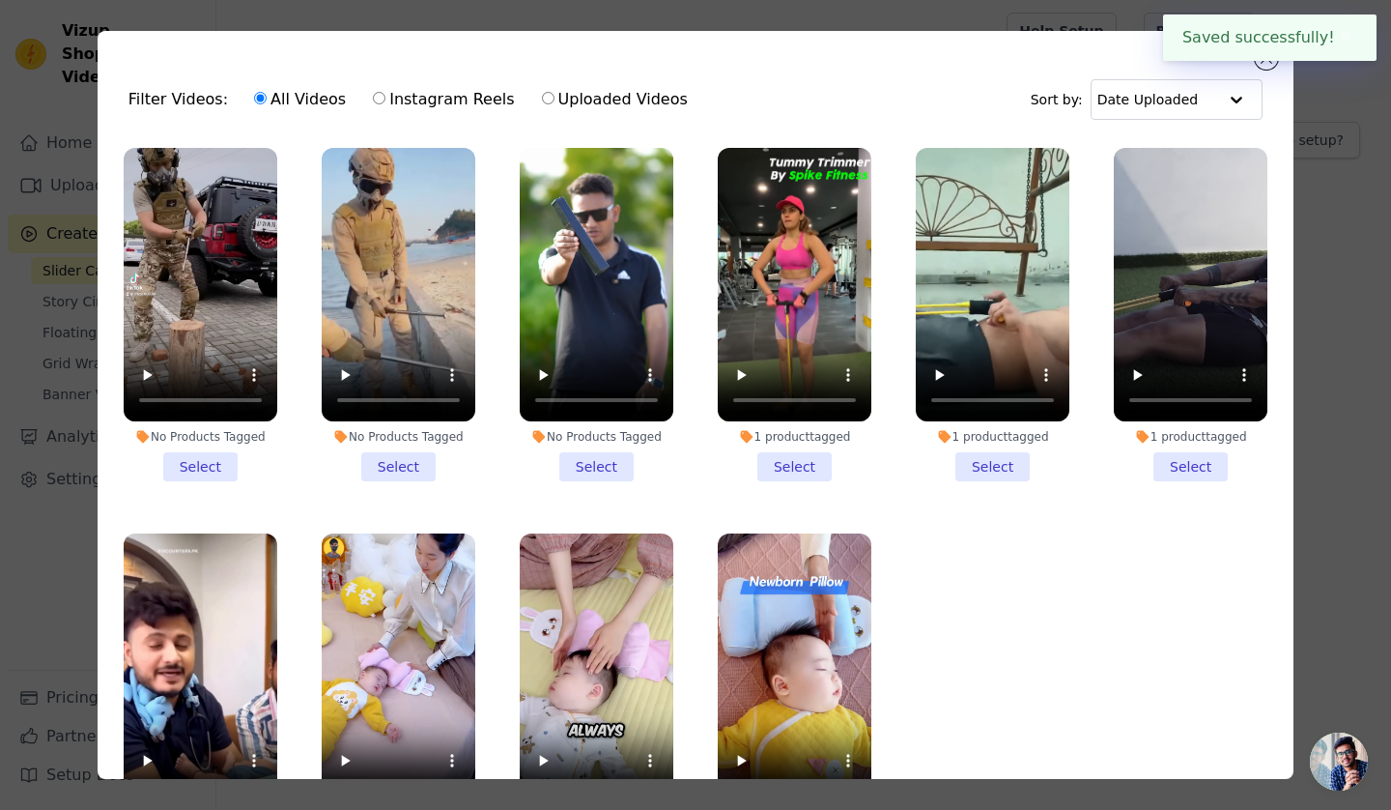
click at [216, 459] on li "No Products Tagged Select" at bounding box center [201, 314] width 154 height 333
click at [0, 0] on input "No Products Tagged Select" at bounding box center [0, 0] width 0 height 0
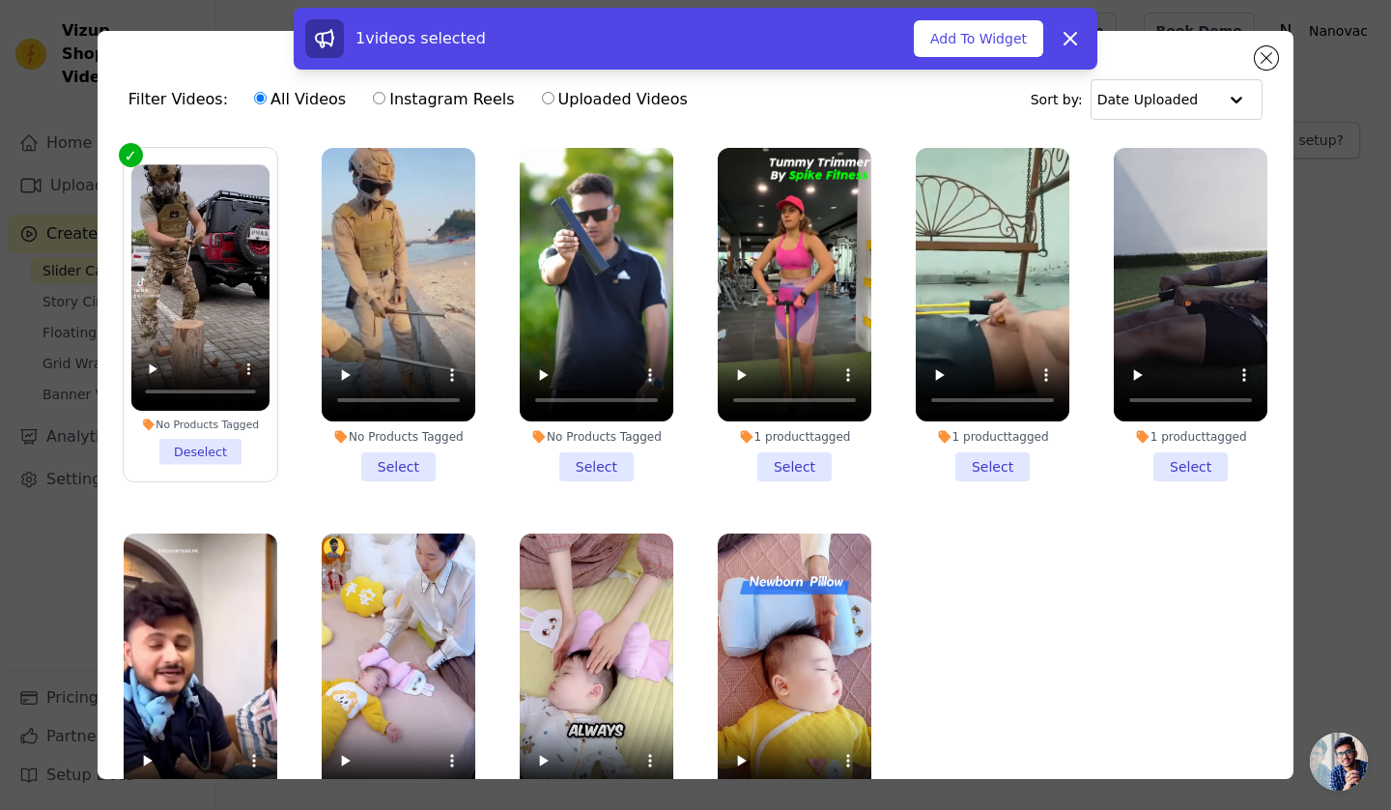
click at [197, 489] on ul "No Products Tagged Deselect No Products Tagged Select No Products Tagged Select…" at bounding box center [695, 511] width 1165 height 748
click at [1079, 39] on icon at bounding box center [1070, 38] width 23 height 23
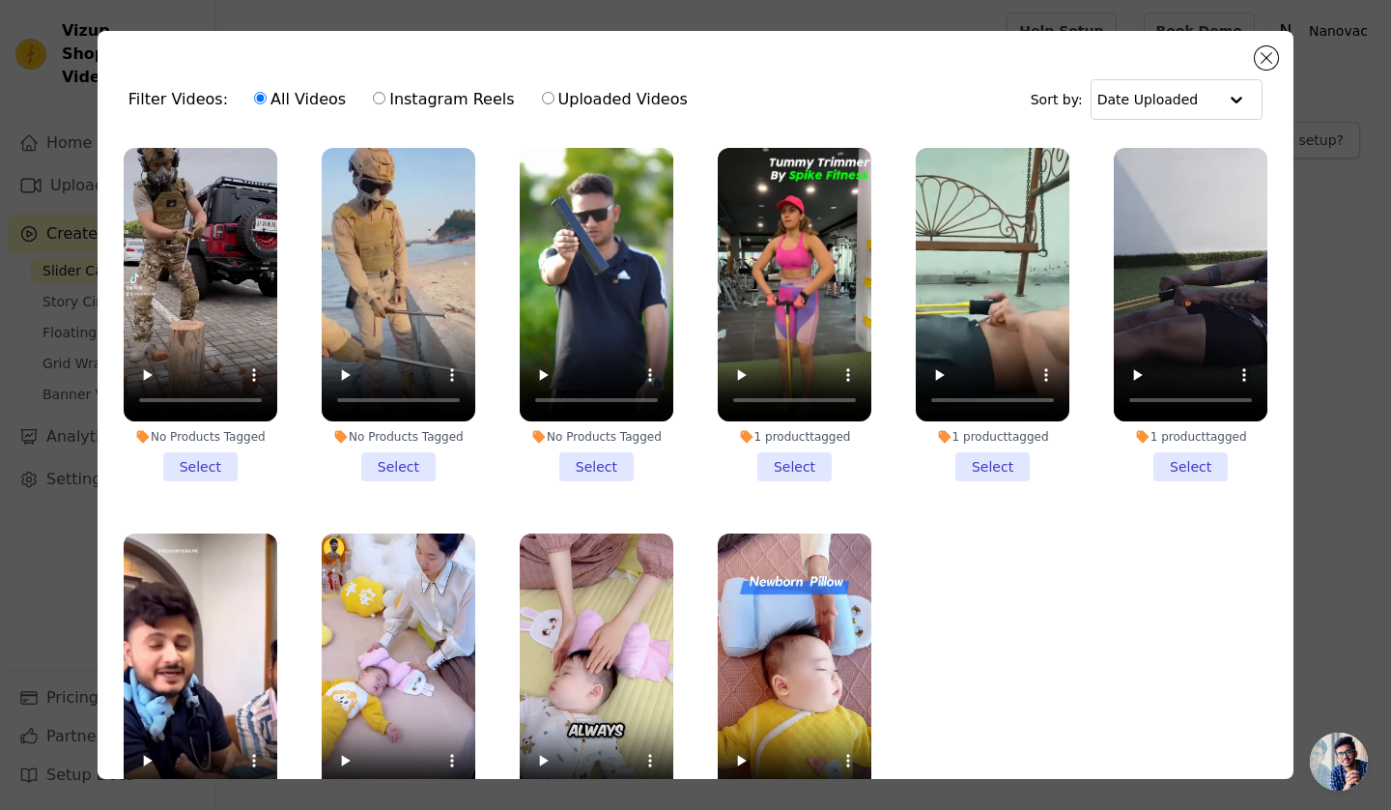
click at [195, 469] on li "No Products Tagged Select" at bounding box center [201, 314] width 154 height 333
click at [0, 0] on input "No Products Tagged Select" at bounding box center [0, 0] width 0 height 0
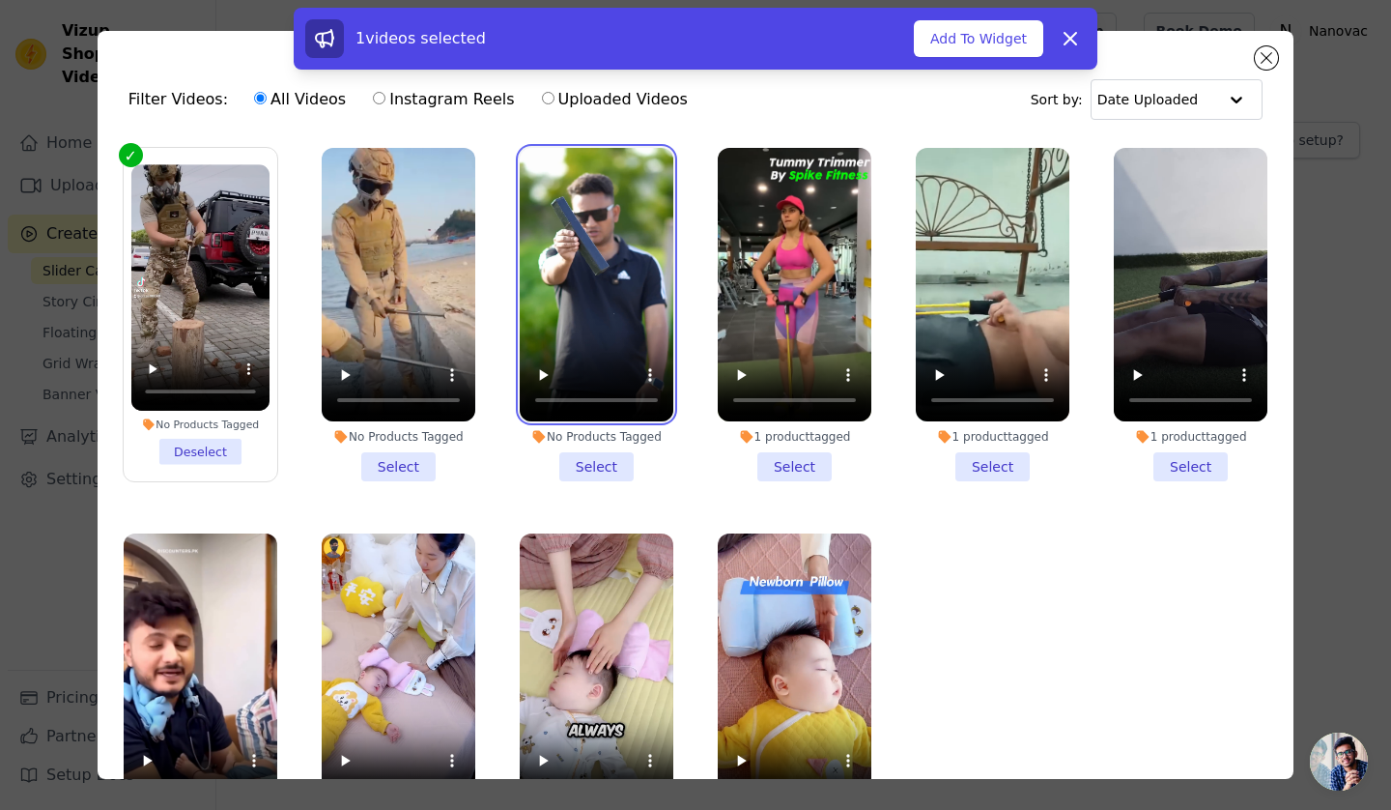
click at [622, 326] on video at bounding box center [597, 284] width 154 height 273
click at [593, 468] on li "No Products Tagged Select" at bounding box center [597, 314] width 154 height 333
click at [0, 0] on input "No Products Tagged Select" at bounding box center [0, 0] width 0 height 0
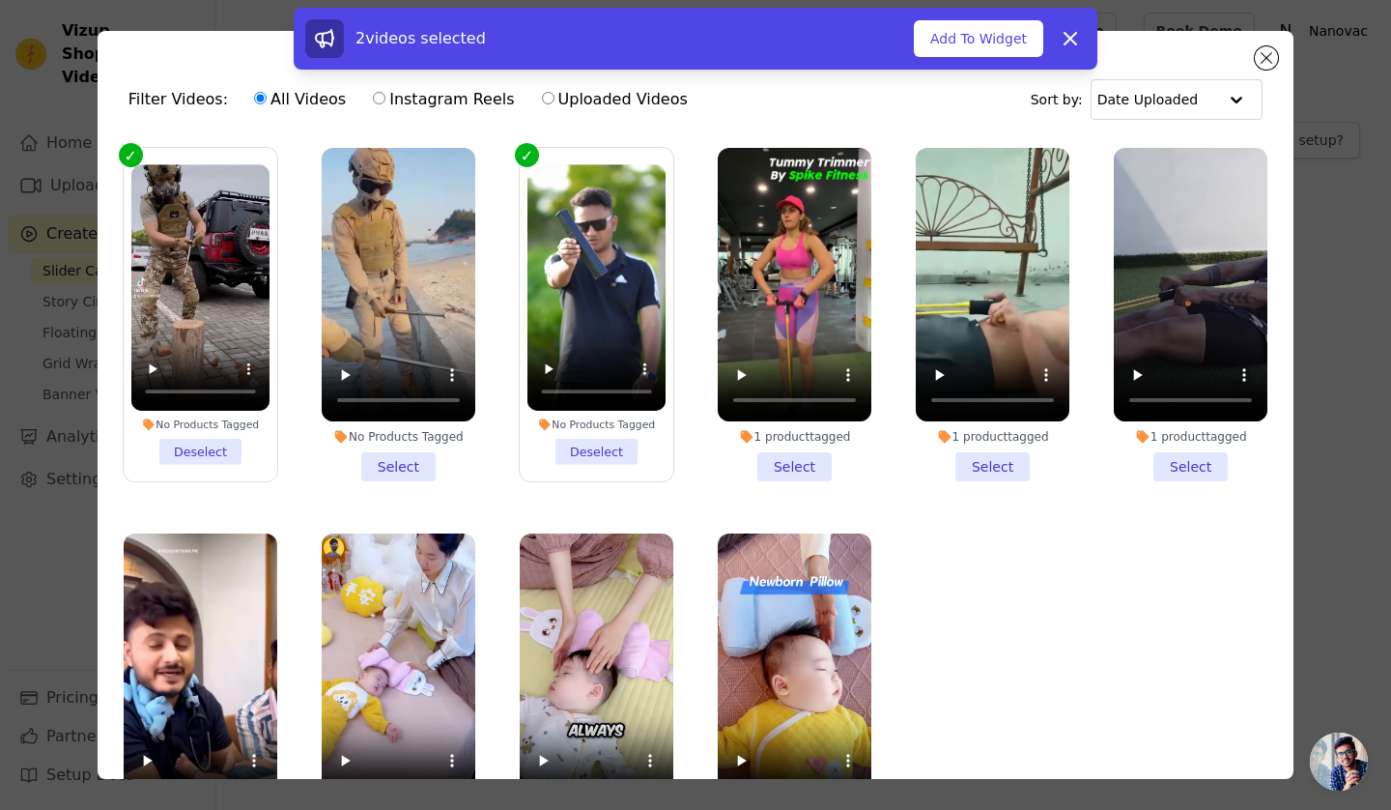
click at [418, 458] on li "No Products Tagged Select" at bounding box center [399, 314] width 154 height 333
click at [0, 0] on input "No Products Tagged Select" at bounding box center [0, 0] width 0 height 0
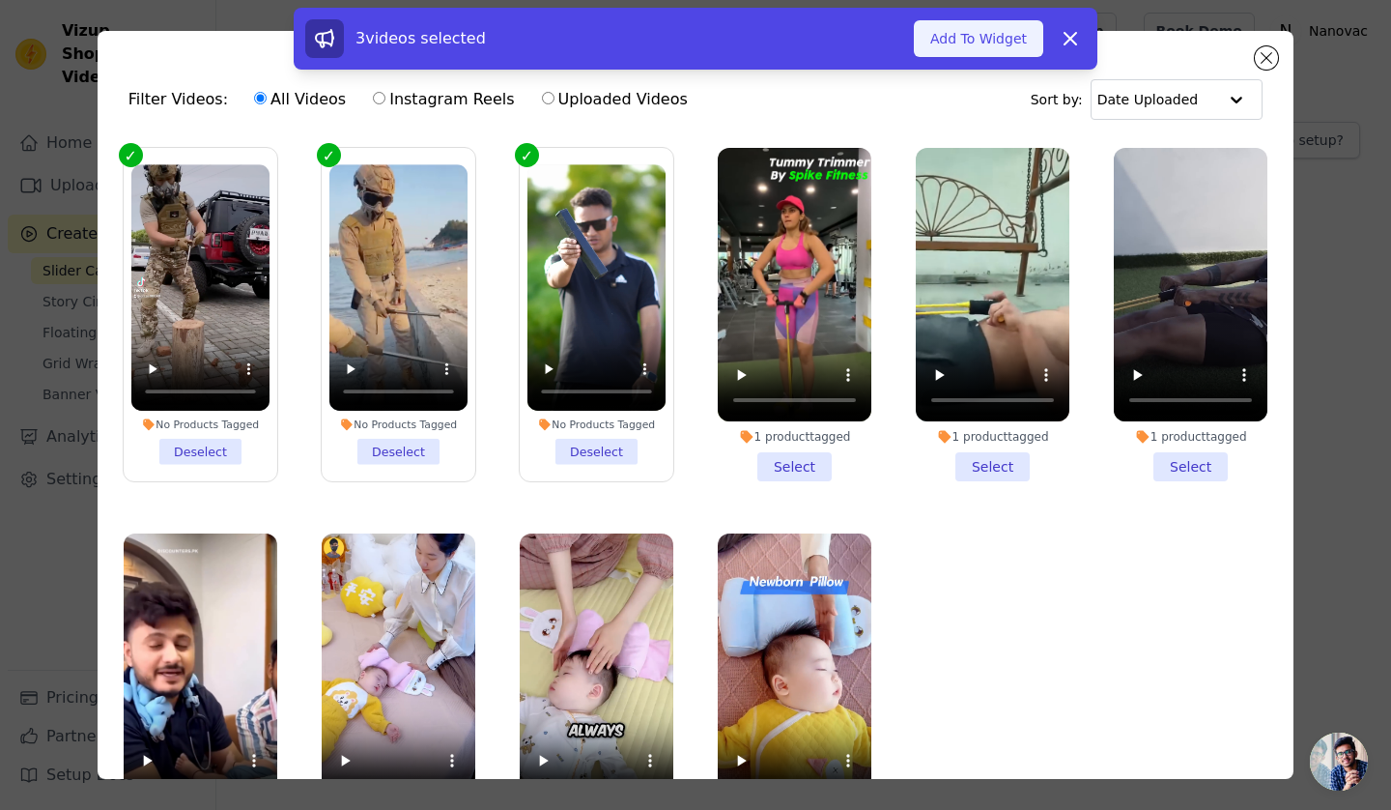
click at [955, 55] on button "Add To Widget" at bounding box center [978, 38] width 129 height 37
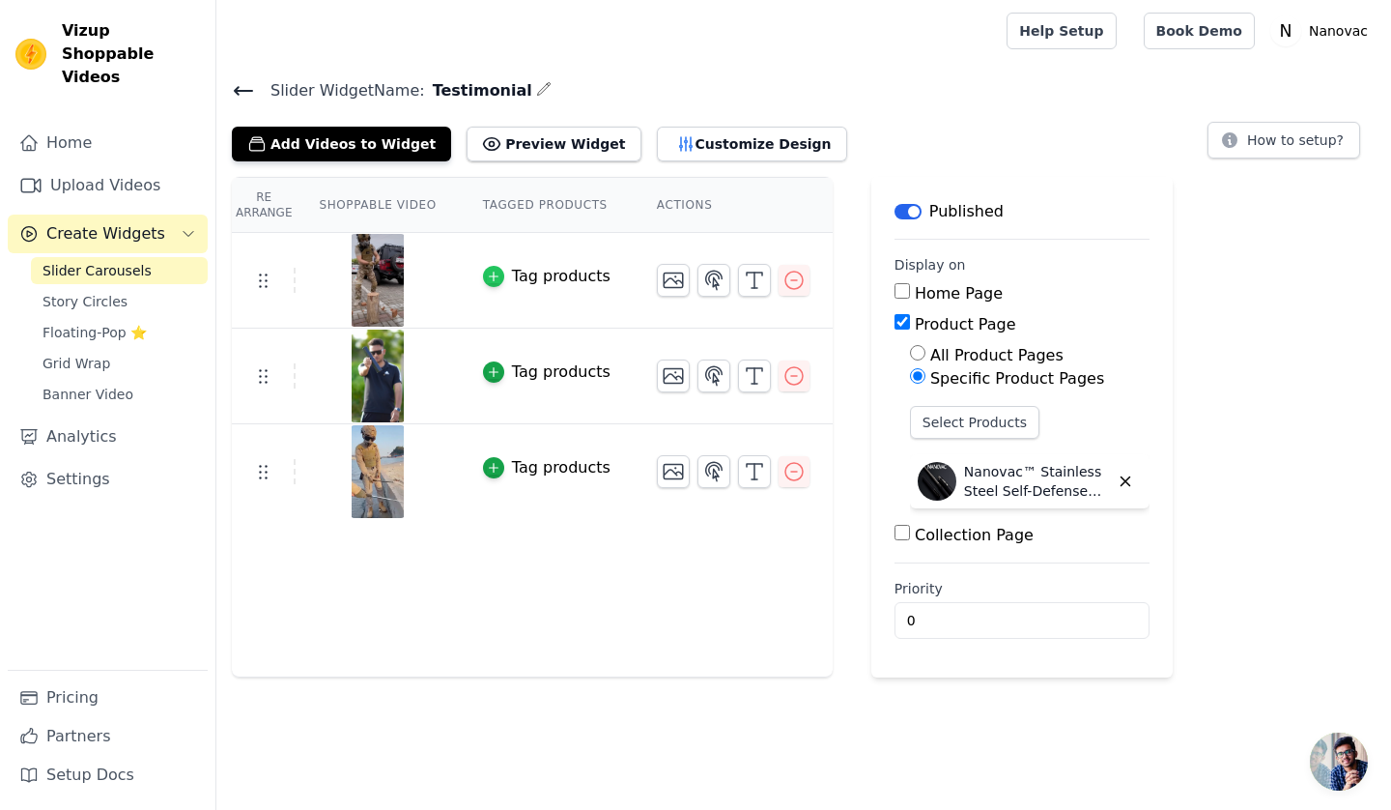
click at [489, 277] on icon "button" at bounding box center [493, 276] width 9 height 9
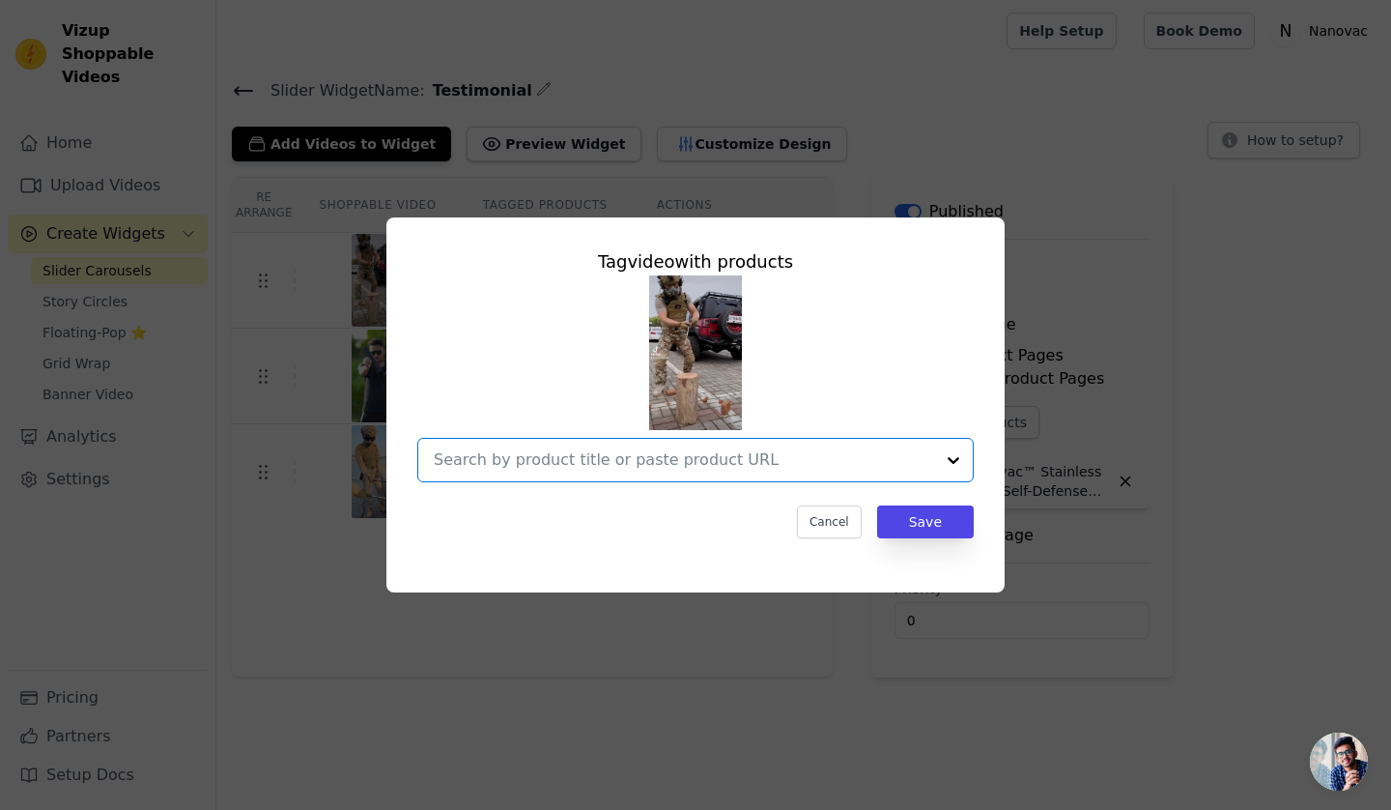
click at [821, 462] on input "text" at bounding box center [684, 459] width 500 height 23
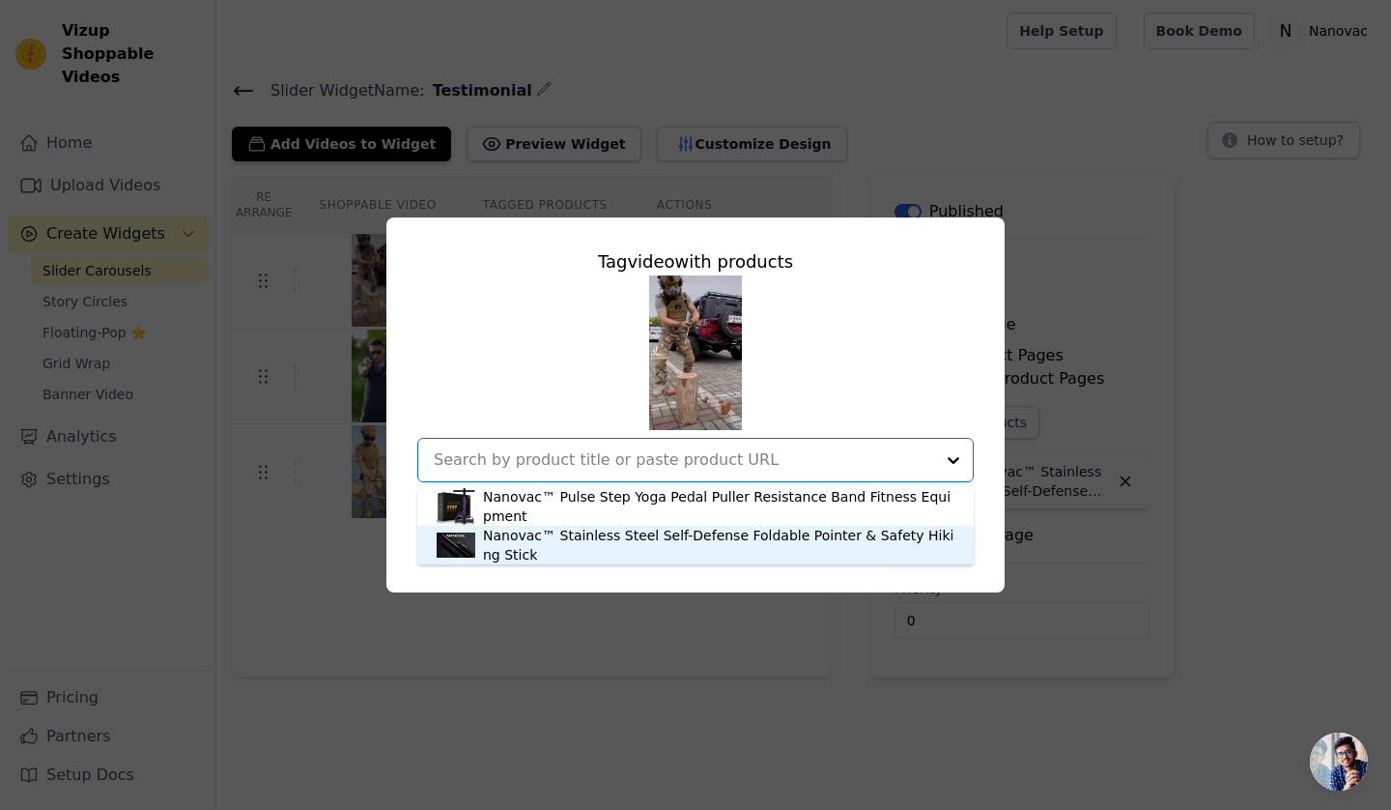
click at [642, 533] on div "Nanovac™ Stainless Steel Self-Defense Foldable Pointer & Safety Hiking Stick" at bounding box center [718, 545] width 471 height 39
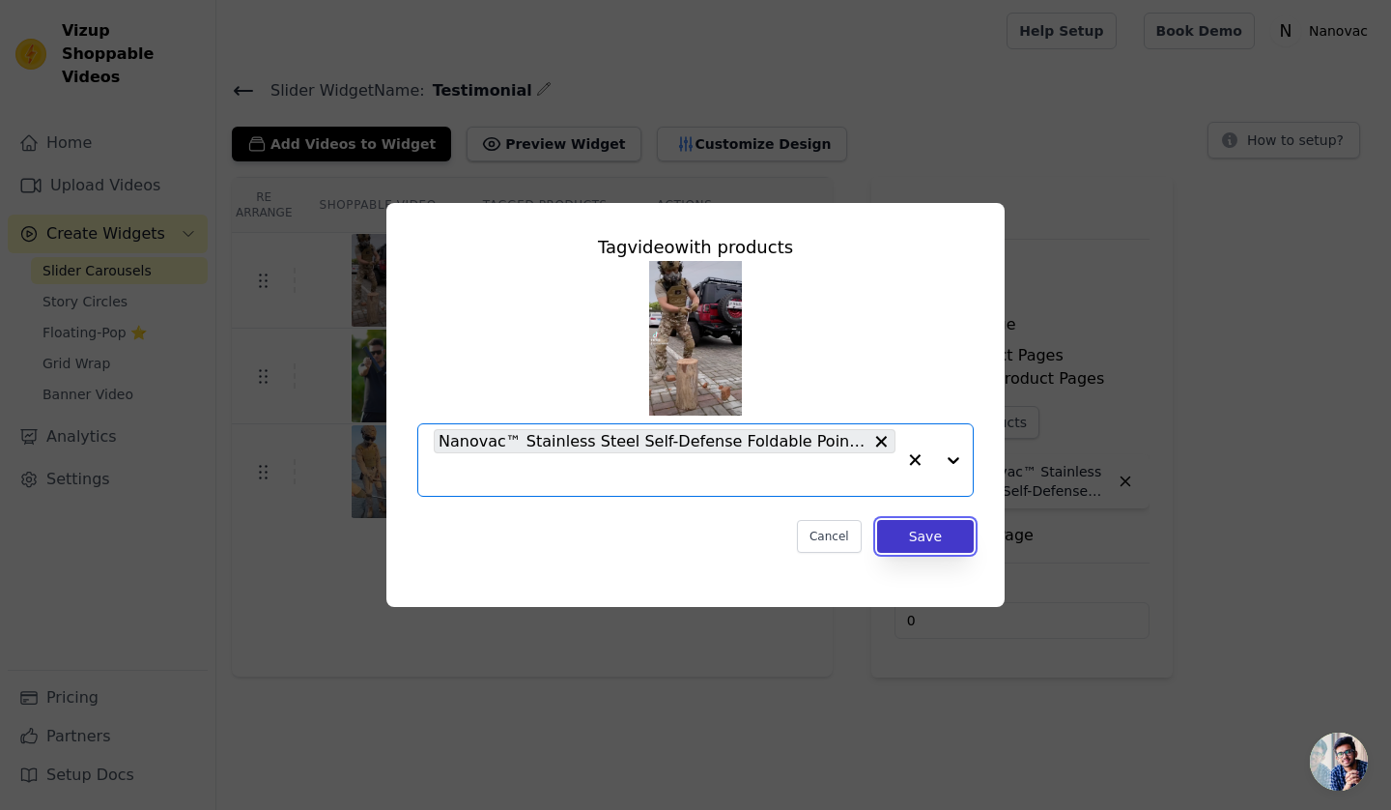
click at [933, 527] on button "Save" at bounding box center [925, 536] width 97 height 33
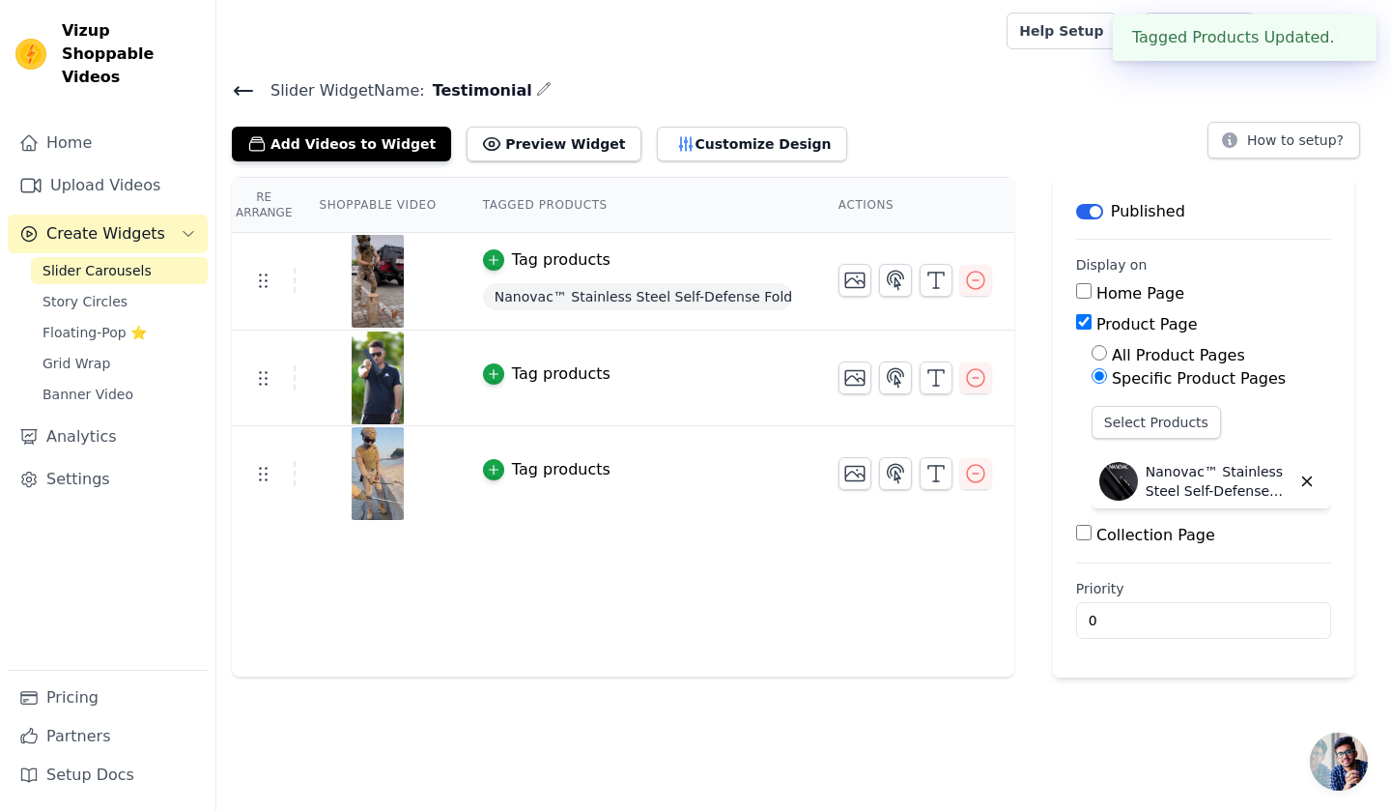
click at [730, 377] on div "Tag products" at bounding box center [637, 373] width 309 height 23
click at [549, 384] on td "Tag products" at bounding box center [638, 378] width 356 height 96
click at [544, 366] on div "Tag products" at bounding box center [561, 373] width 99 height 23
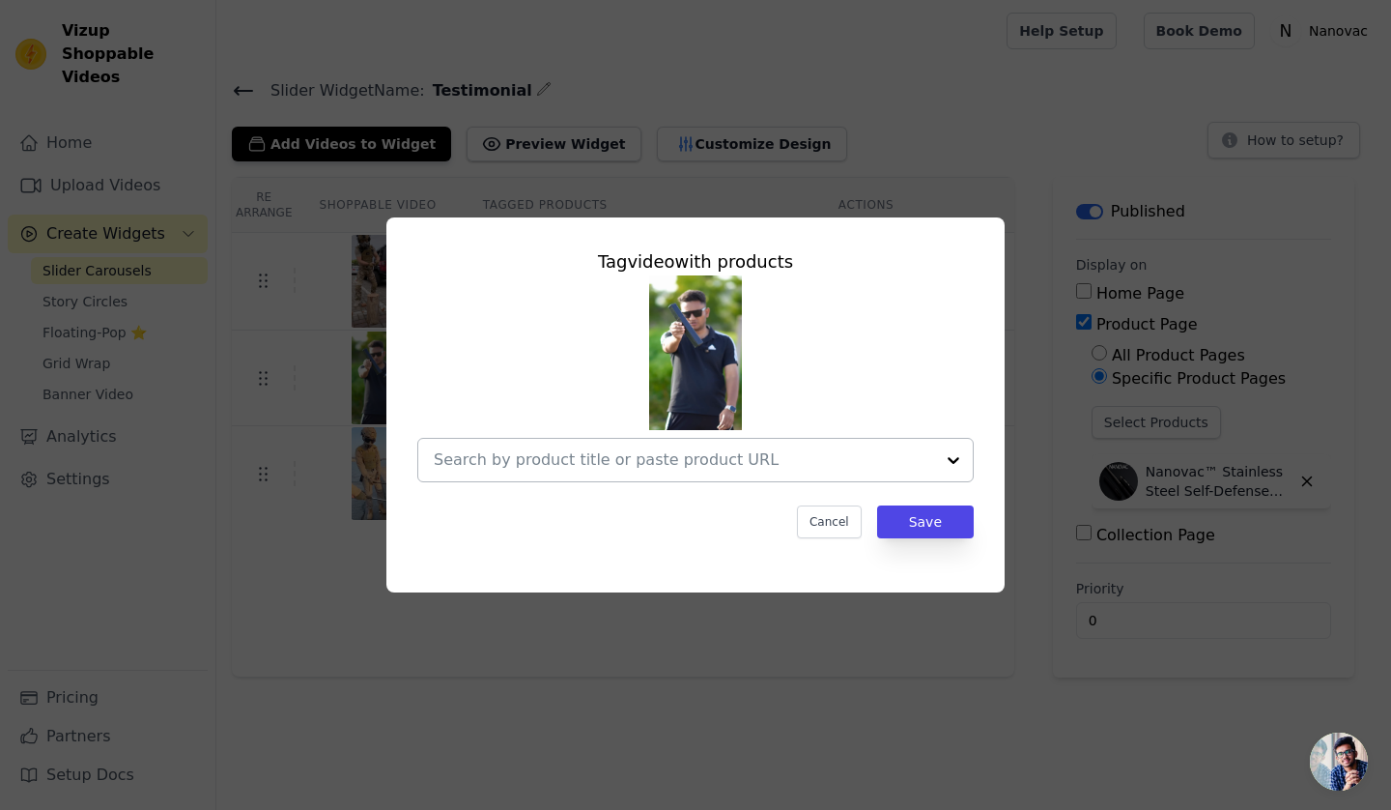
click at [953, 461] on div at bounding box center [953, 460] width 39 height 43
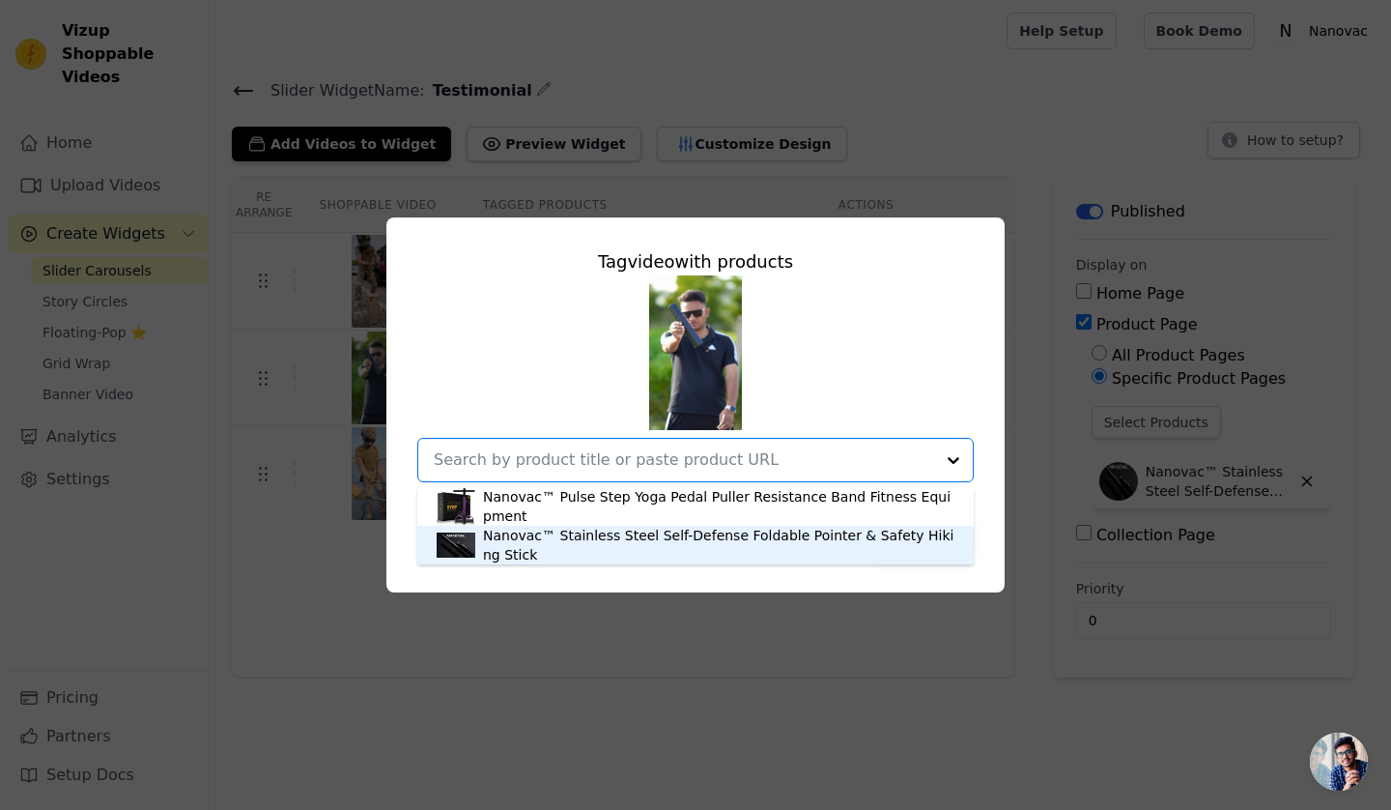
click at [696, 534] on div "Nanovac™ Stainless Steel Self-Defense Foldable Pointer & Safety Hiking Stick" at bounding box center [718, 545] width 471 height 39
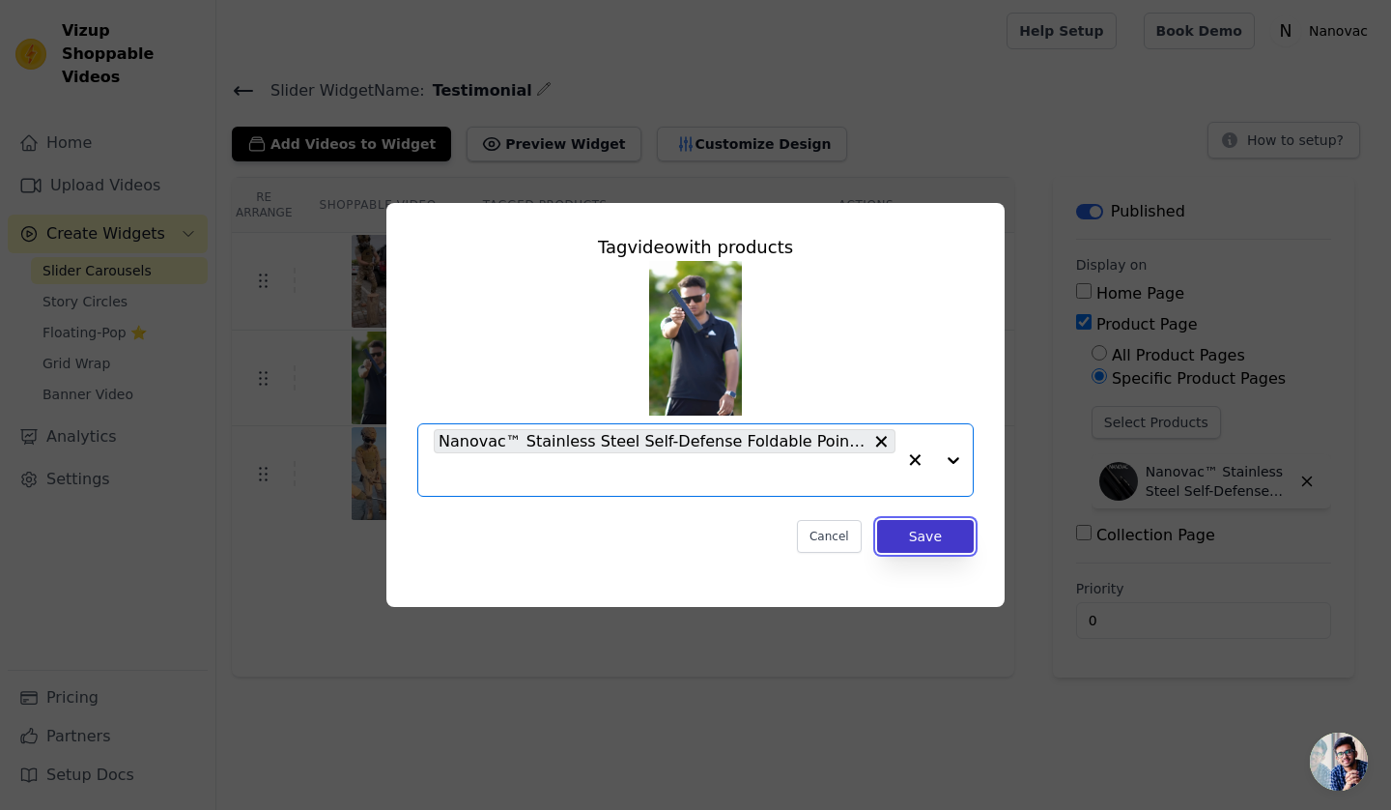
click at [947, 537] on button "Save" at bounding box center [925, 536] width 97 height 33
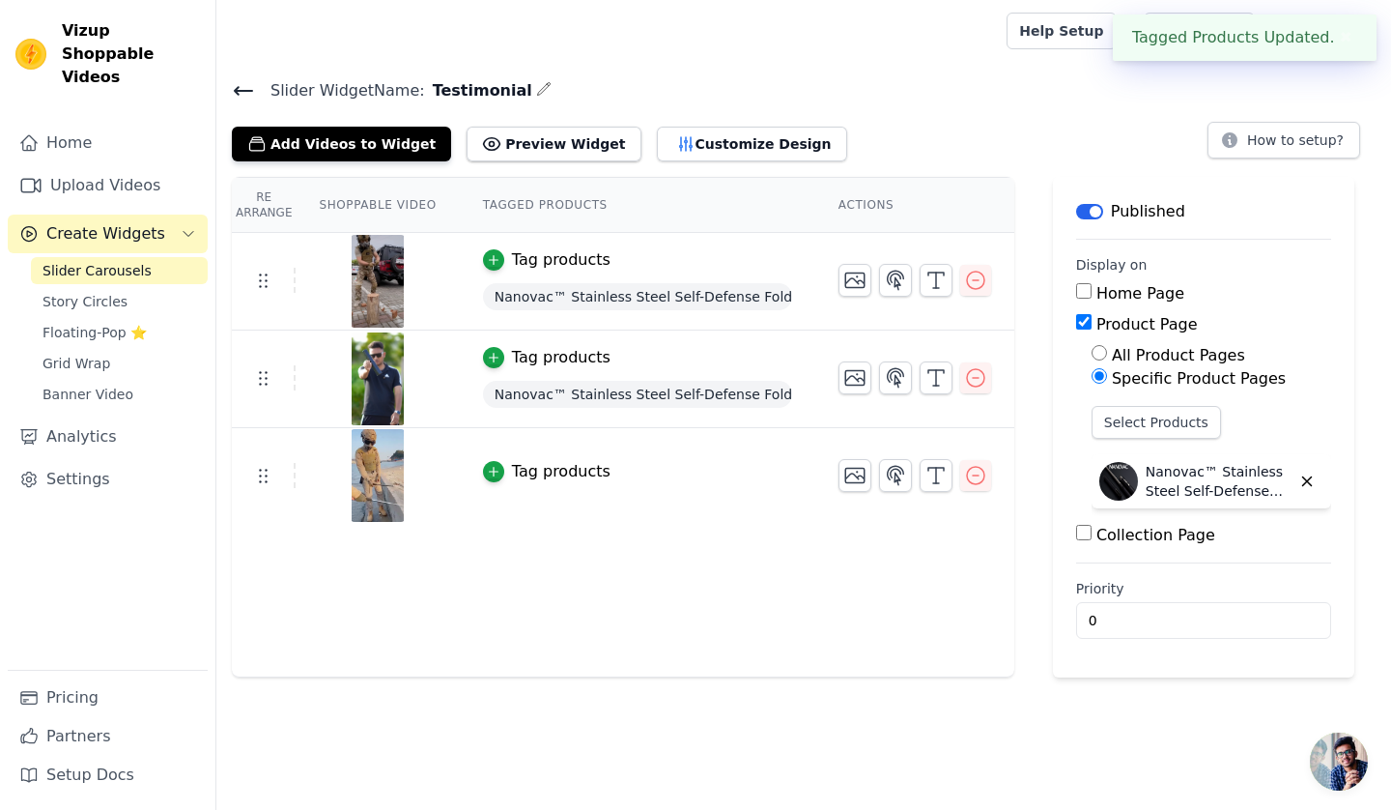
click at [494, 470] on button "Tag products" at bounding box center [547, 471] width 128 height 23
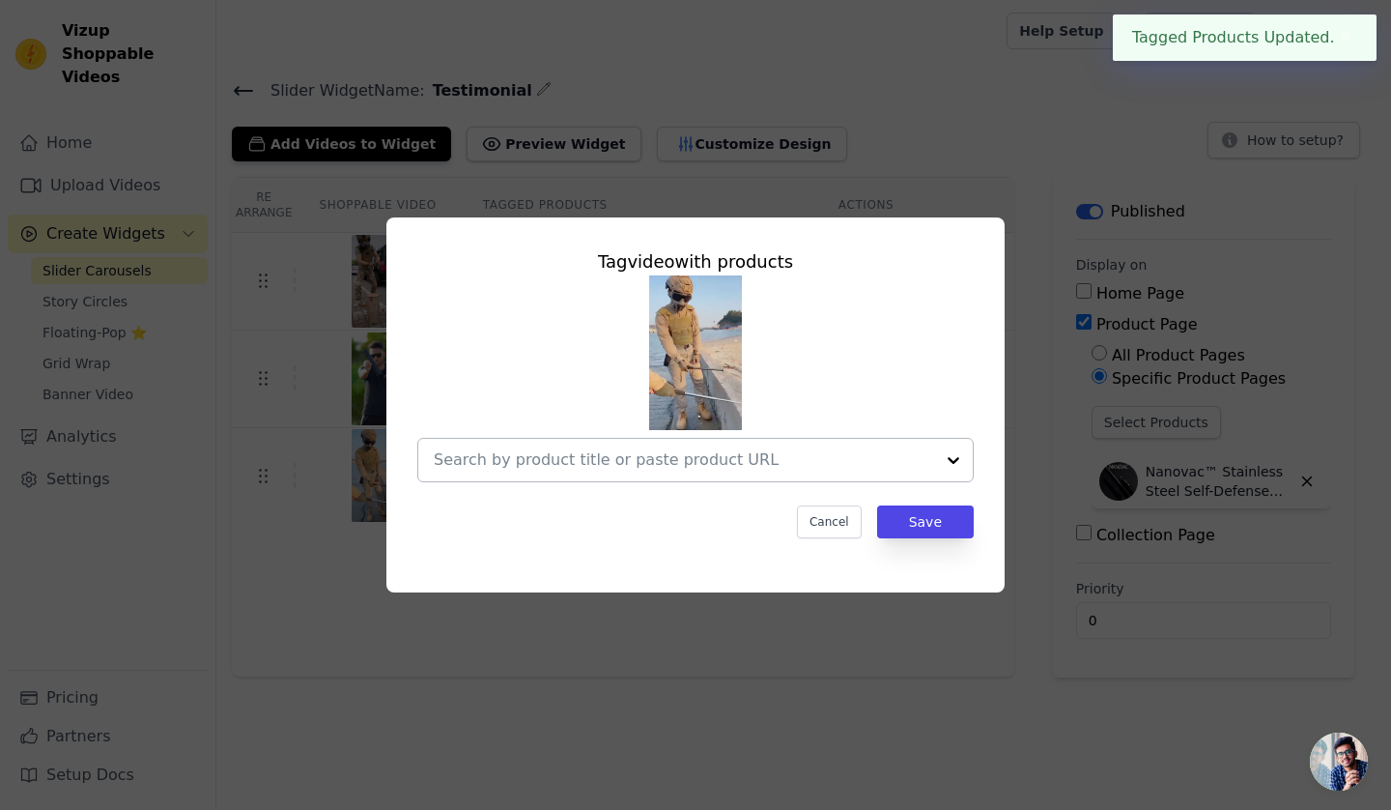
click at [947, 455] on div at bounding box center [953, 460] width 39 height 43
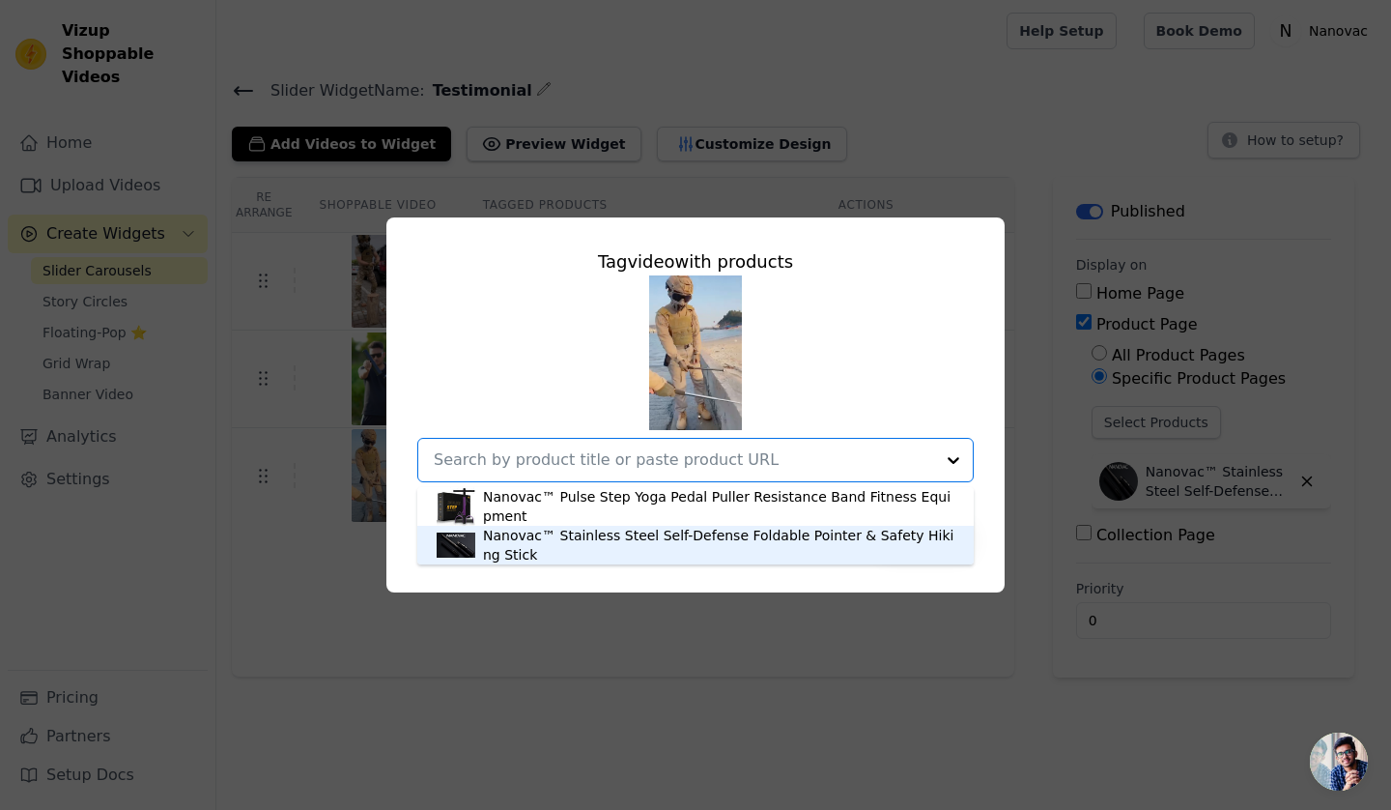
click at [774, 530] on div "Nanovac™ Stainless Steel Self-Defense Foldable Pointer & Safety Hiking Stick" at bounding box center [718, 545] width 471 height 39
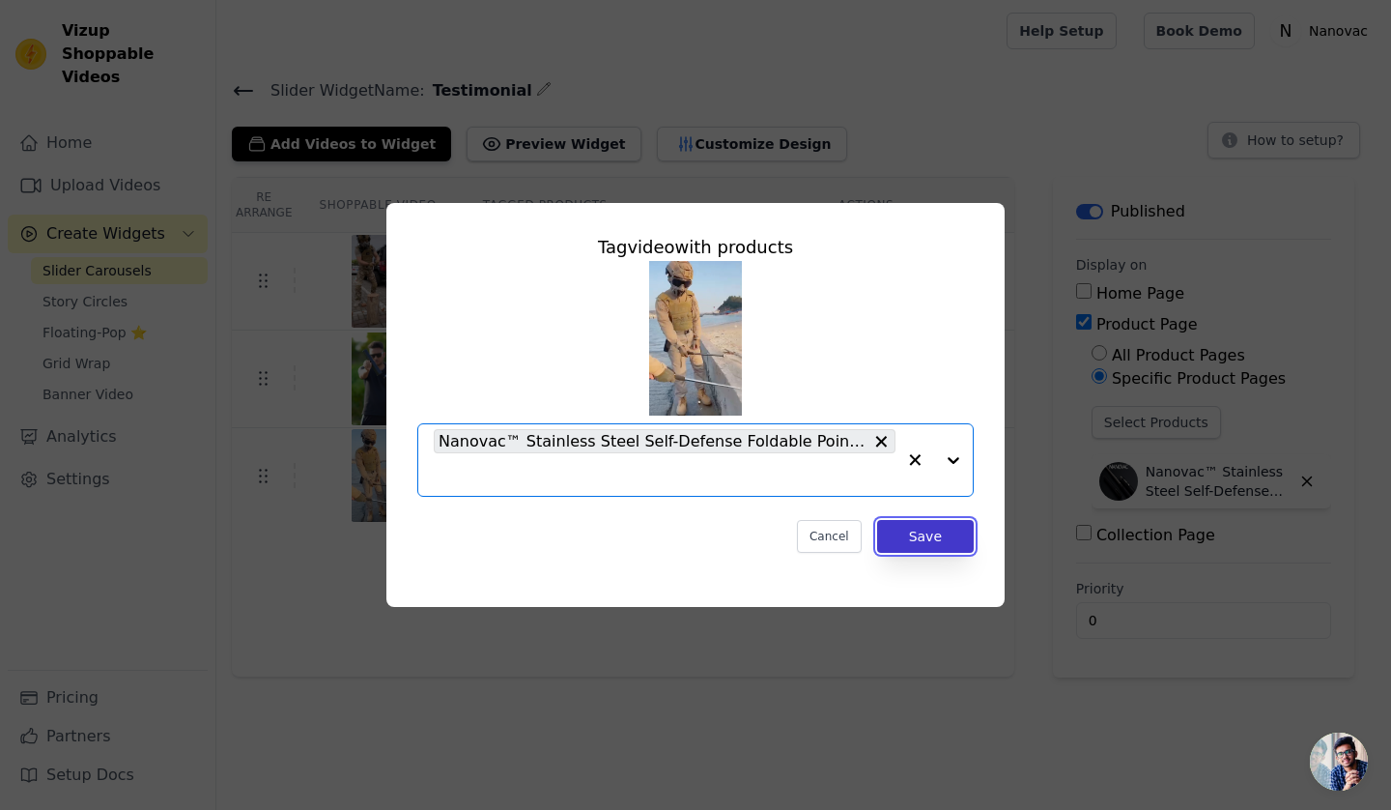
click at [920, 536] on button "Save" at bounding box center [925, 536] width 97 height 33
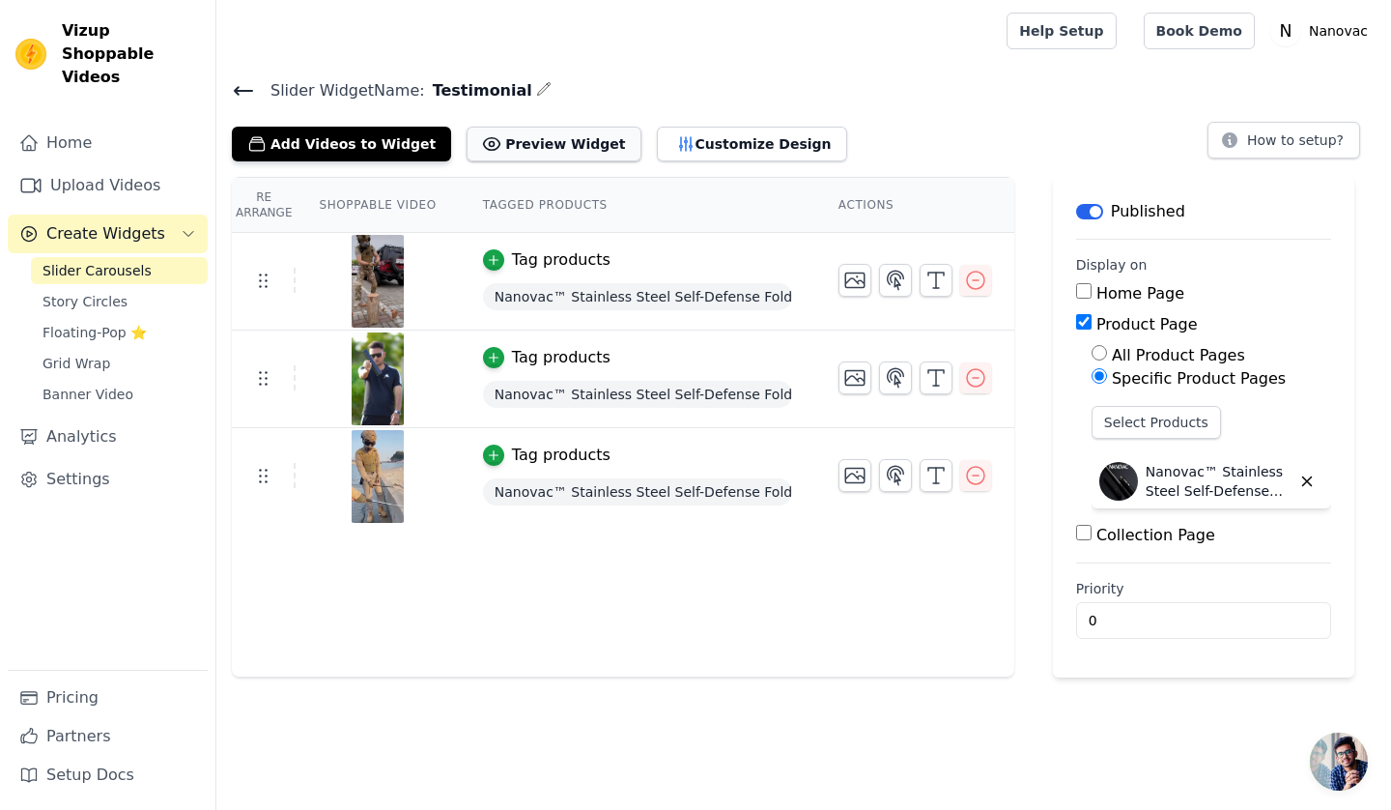
click at [526, 141] on button "Preview Widget" at bounding box center [554, 144] width 174 height 35
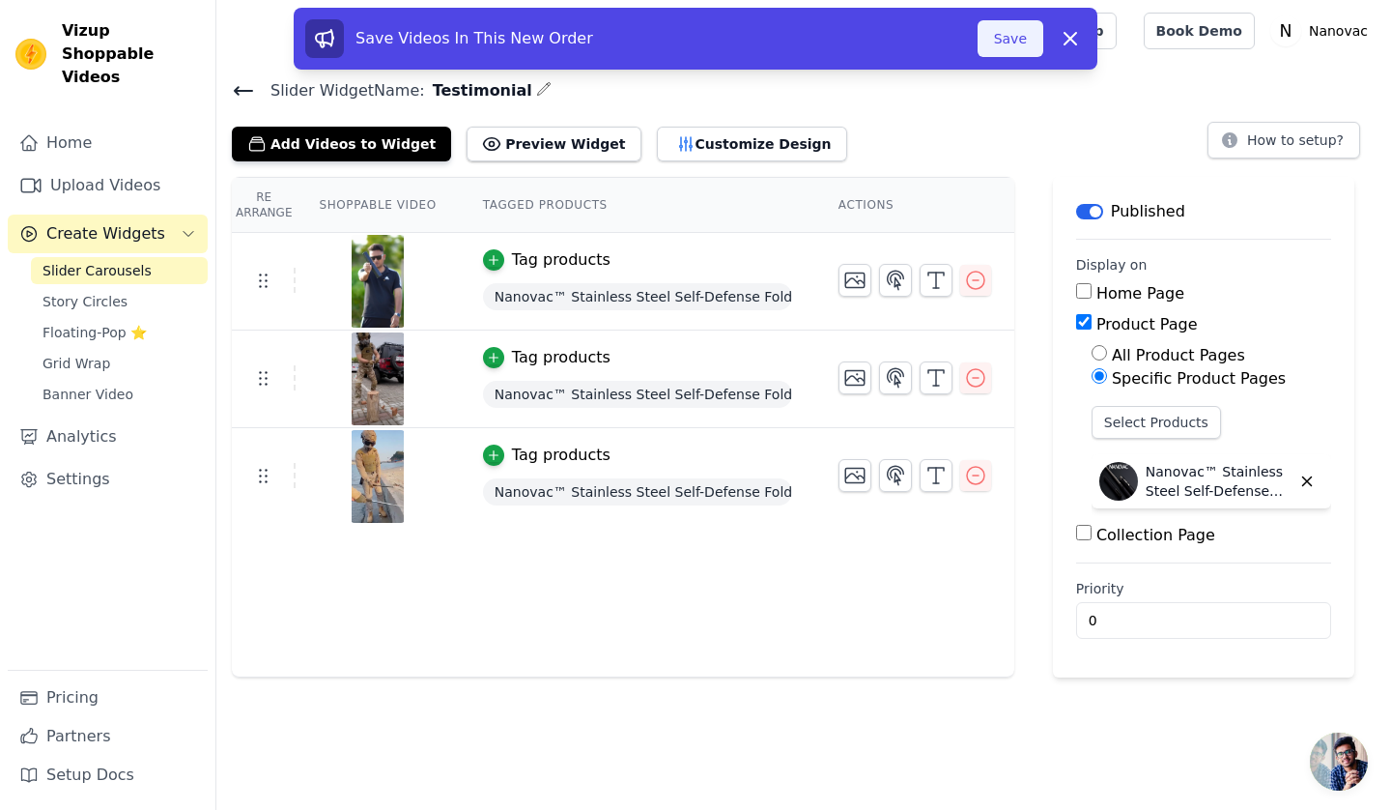
click at [999, 36] on button "Save" at bounding box center [1011, 38] width 66 height 37
click at [1003, 43] on button "Save" at bounding box center [1011, 38] width 66 height 37
